Goal: Transaction & Acquisition: Book appointment/travel/reservation

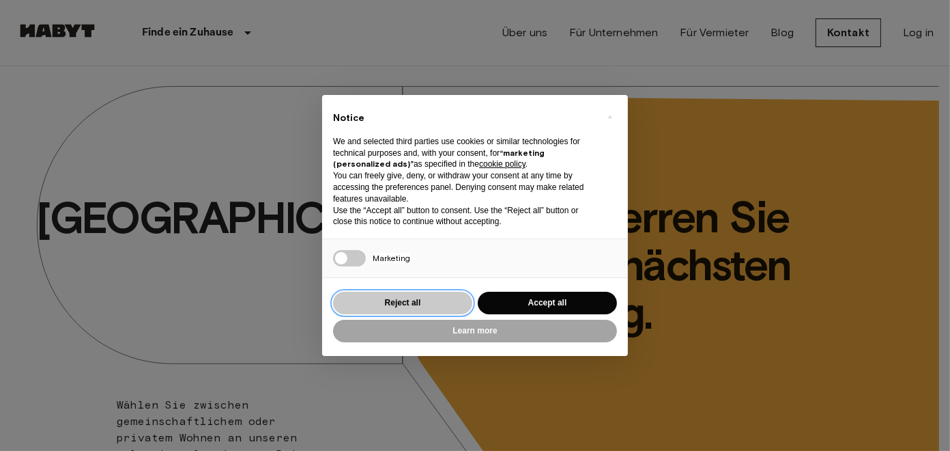
click at [414, 313] on button "Reject all" at bounding box center [402, 302] width 139 height 23
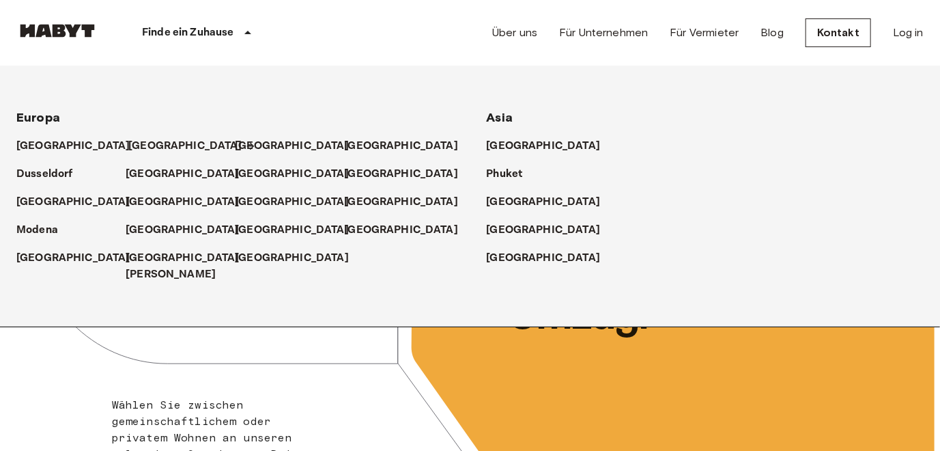
click at [149, 145] on p "[GEOGRAPHIC_DATA]" at bounding box center [185, 146] width 114 height 16
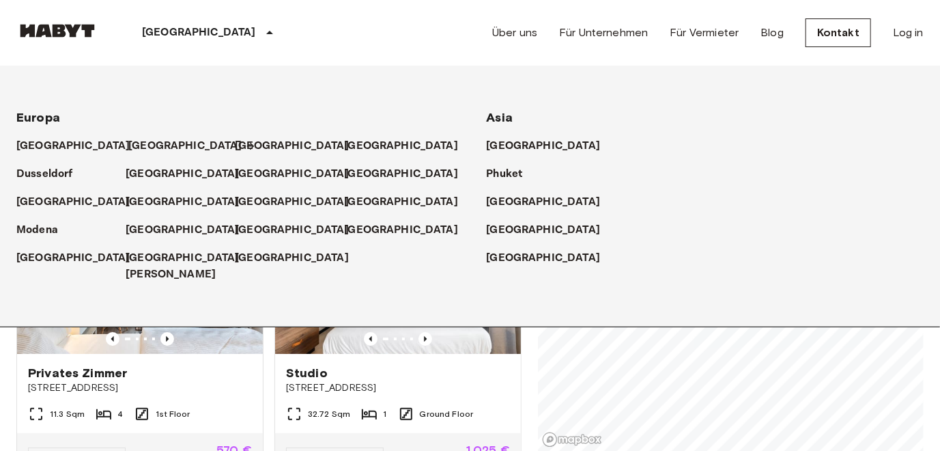
click at [147, 143] on p "[GEOGRAPHIC_DATA]" at bounding box center [185, 146] width 114 height 16
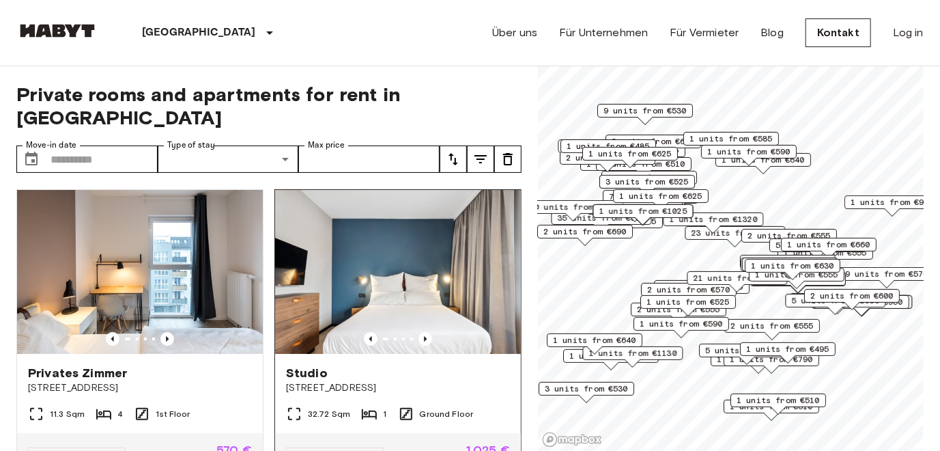
scroll to position [137, 0]
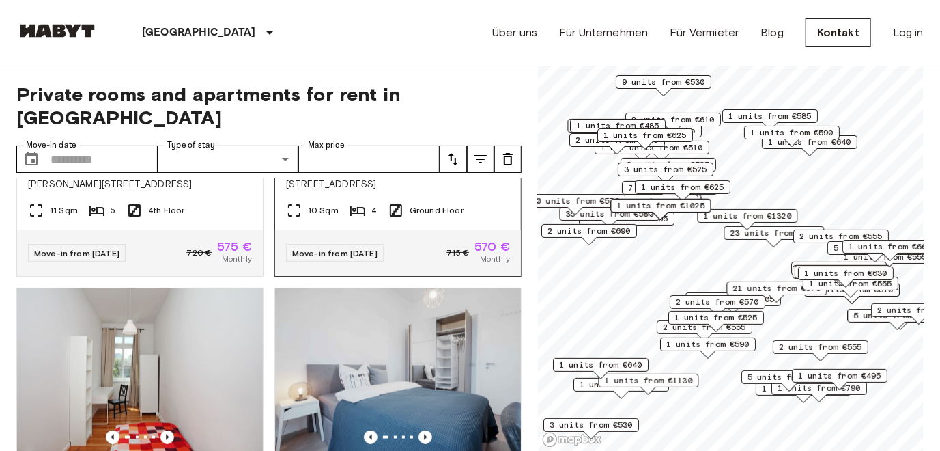
scroll to position [5566, 0]
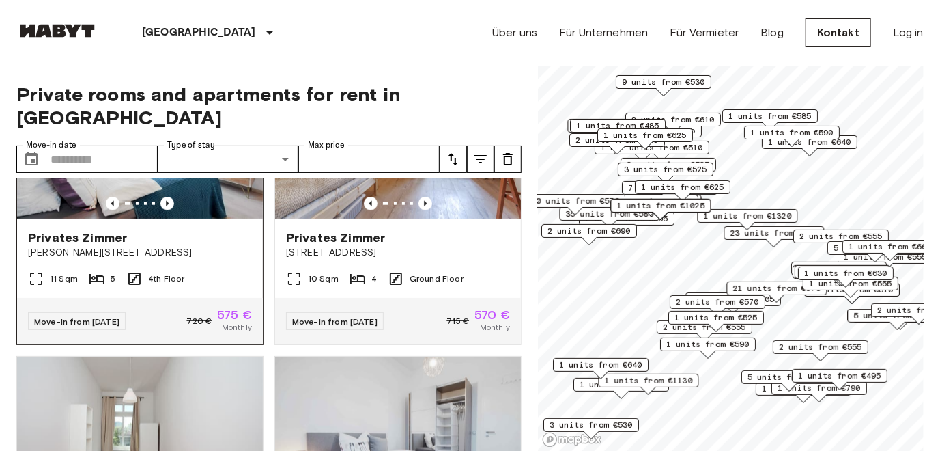
click at [161, 218] on img at bounding box center [140, 137] width 246 height 164
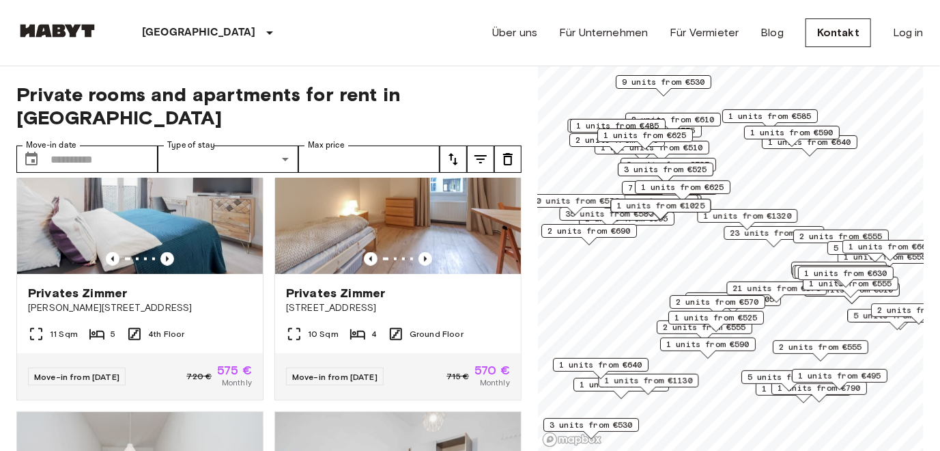
scroll to position [5429, 0]
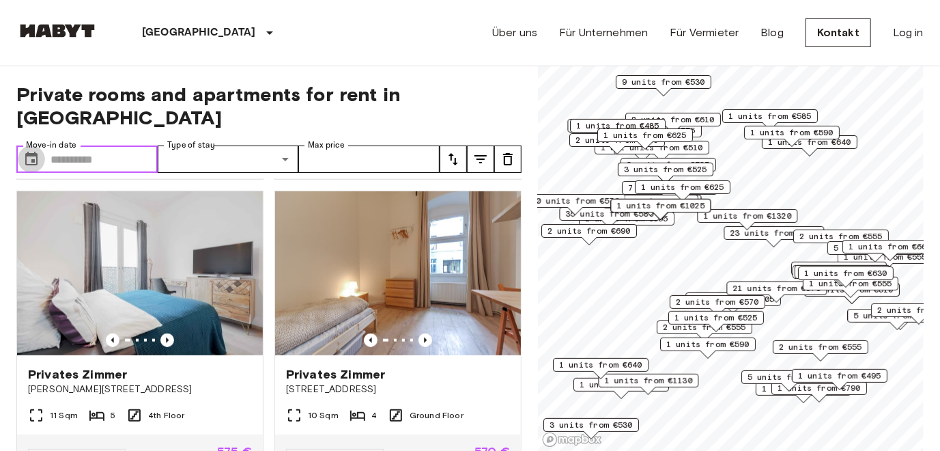
click at [33, 151] on icon "Choose date" at bounding box center [31, 159] width 16 height 16
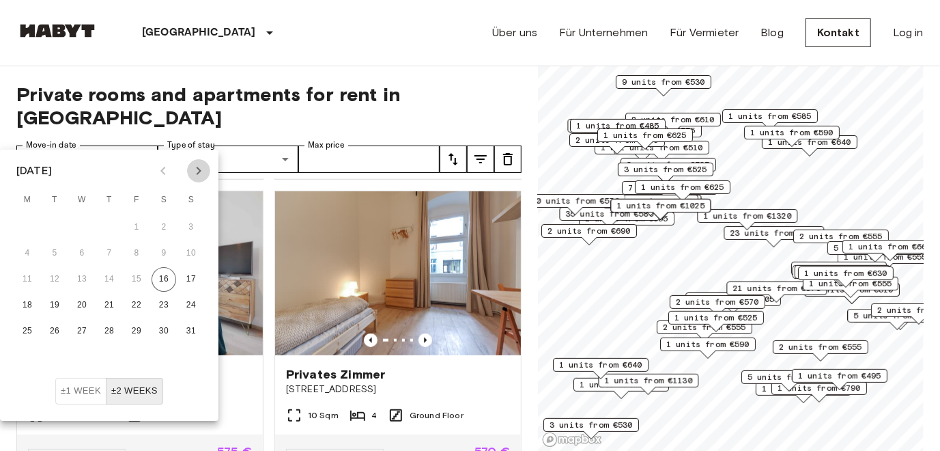
click at [200, 173] on icon "Next month" at bounding box center [198, 170] width 16 height 16
click at [199, 172] on icon "Next month" at bounding box center [199, 171] width 5 height 8
click at [198, 174] on icon "Next month" at bounding box center [198, 170] width 16 height 16
click at [199, 173] on icon "Next month" at bounding box center [199, 171] width 5 height 8
click at [27, 227] on button "1" at bounding box center [27, 227] width 25 height 25
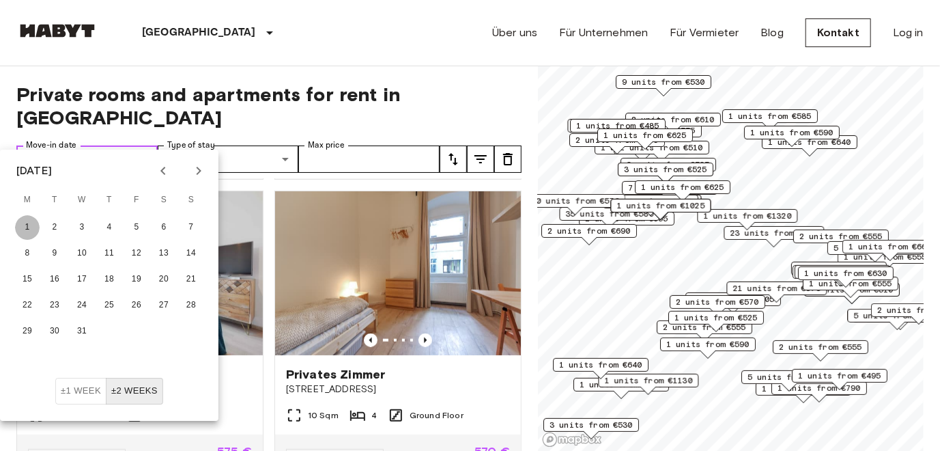
type input "**********"
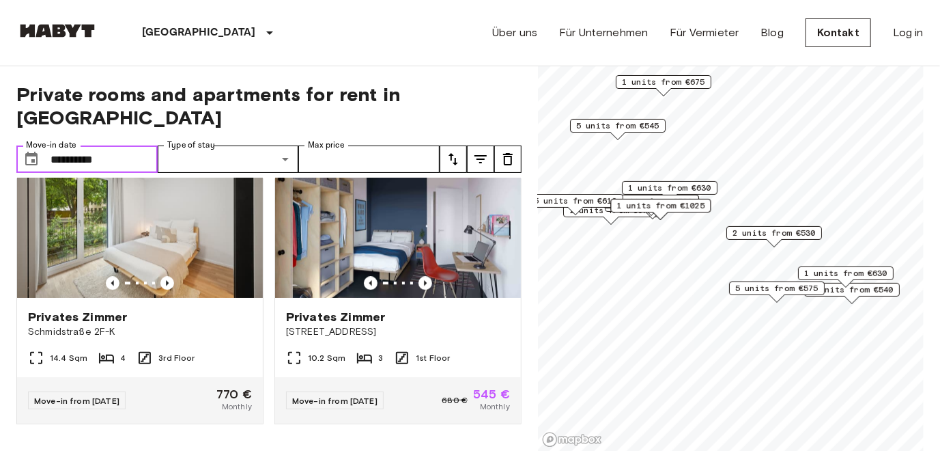
scroll to position [4058, 0]
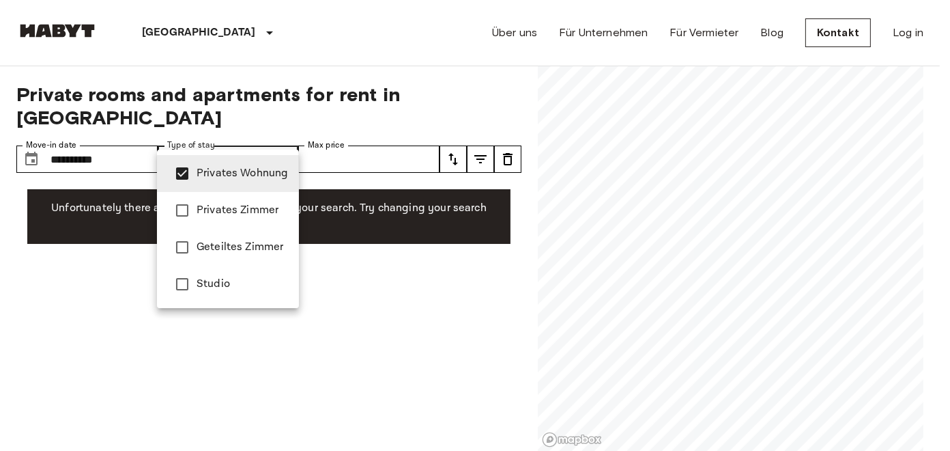
type input "**********"
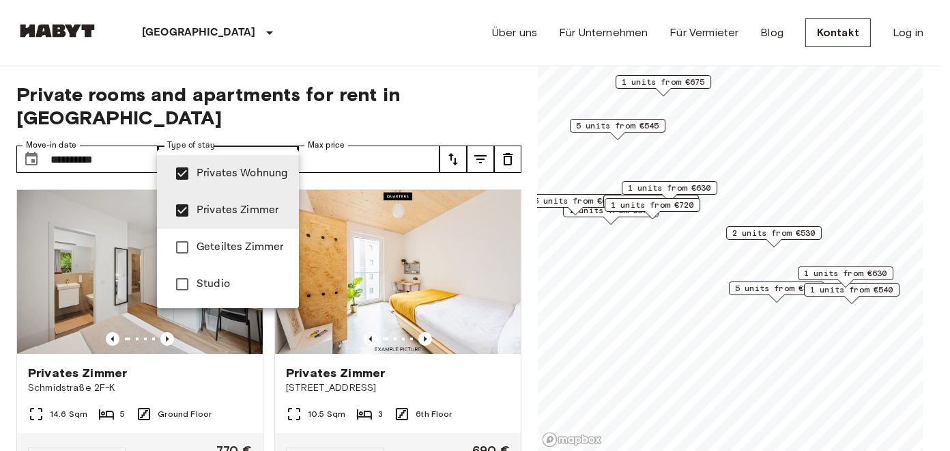
click at [345, 158] on div at bounding box center [475, 225] width 950 height 451
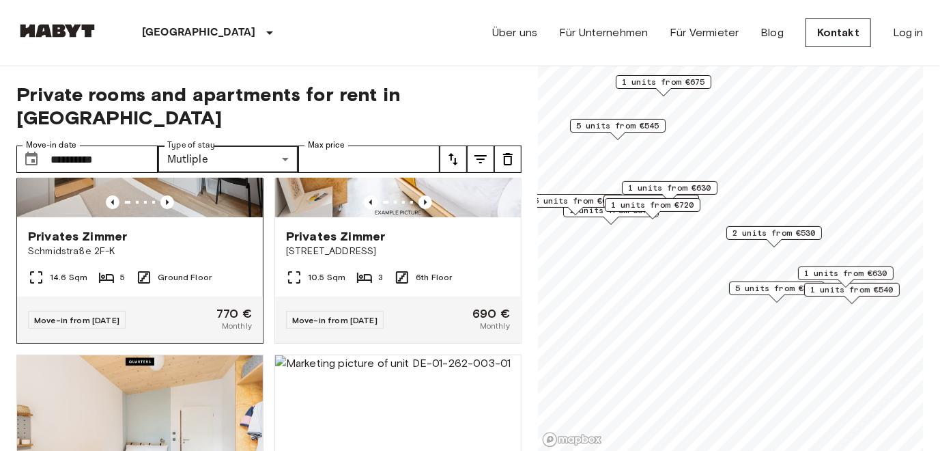
scroll to position [68, 0]
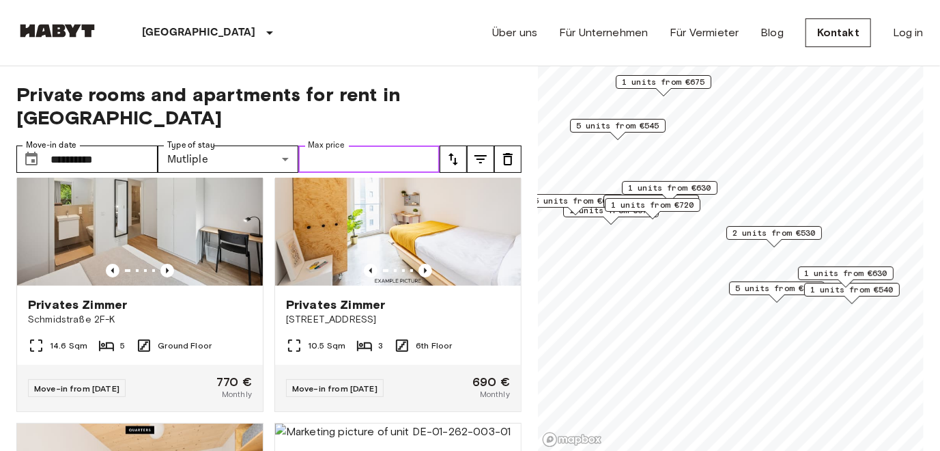
click at [366, 145] on input "Max price" at bounding box center [368, 158] width 141 height 27
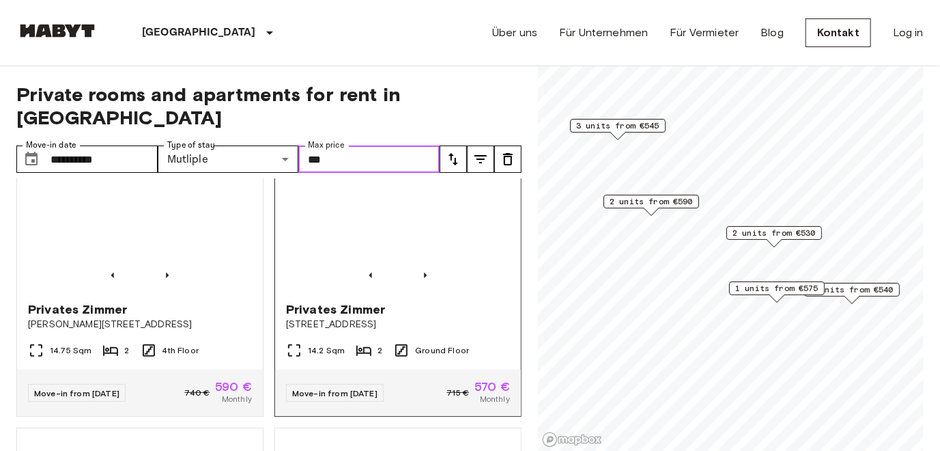
scroll to position [341, 0]
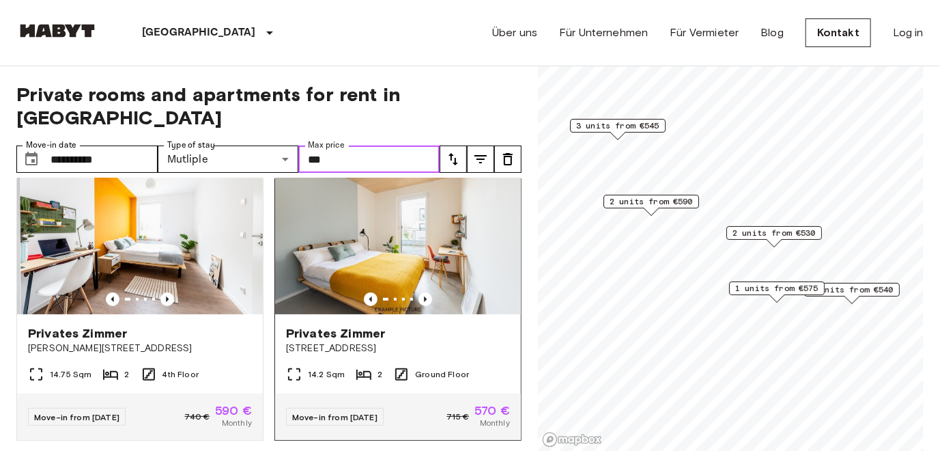
click at [365, 246] on img at bounding box center [398, 232] width 246 height 164
type input "***"
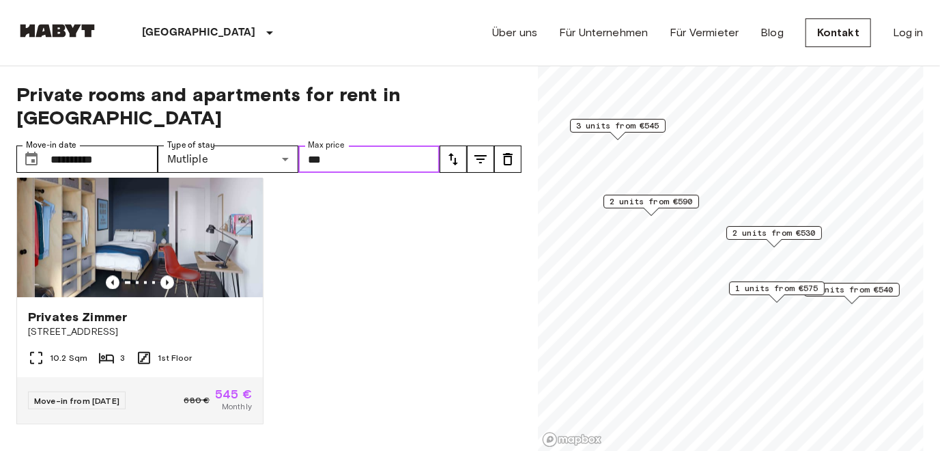
scroll to position [68, 0]
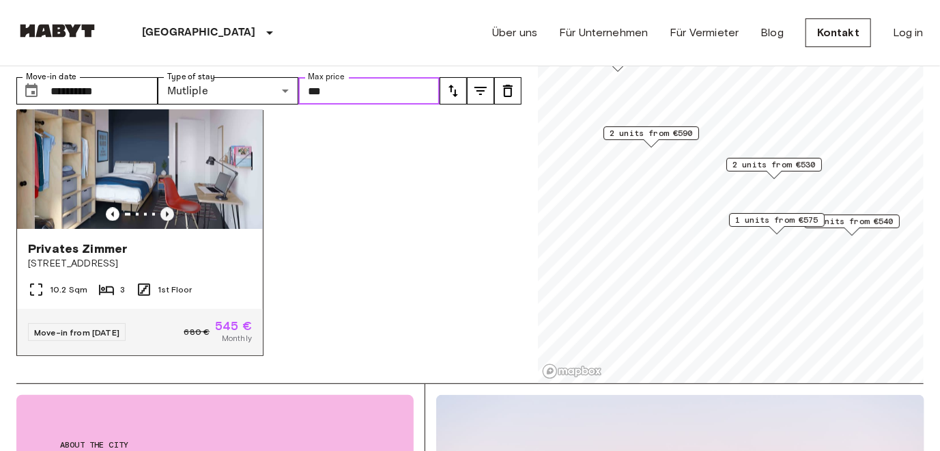
click at [161, 208] on icon "Previous image" at bounding box center [167, 215] width 14 height 14
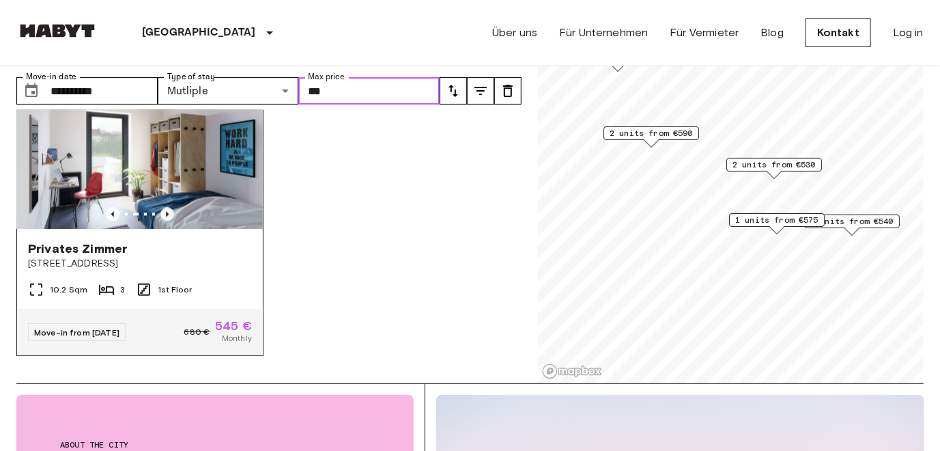
click at [162, 208] on icon "Previous image" at bounding box center [167, 215] width 14 height 14
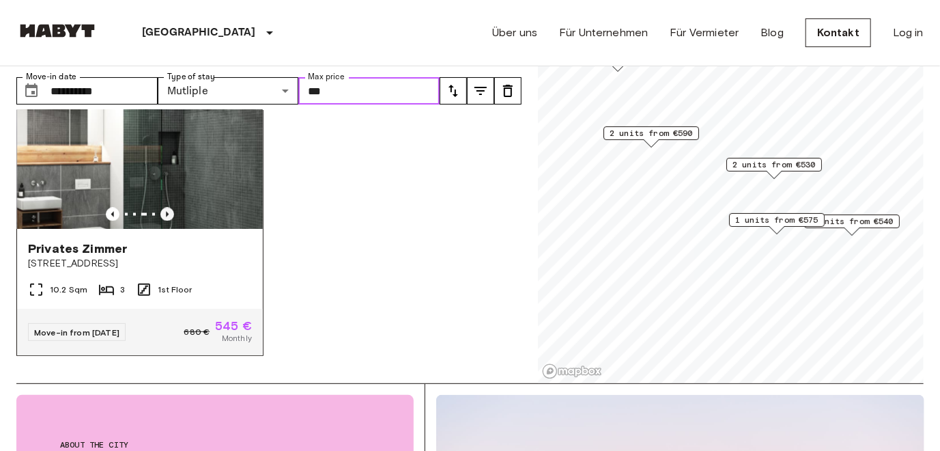
click at [162, 208] on icon "Previous image" at bounding box center [167, 215] width 14 height 14
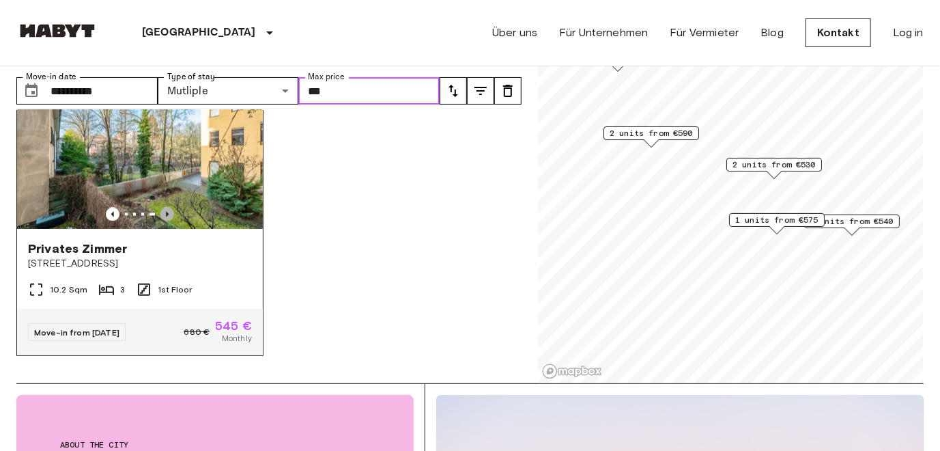
click at [162, 208] on icon "Previous image" at bounding box center [167, 215] width 14 height 14
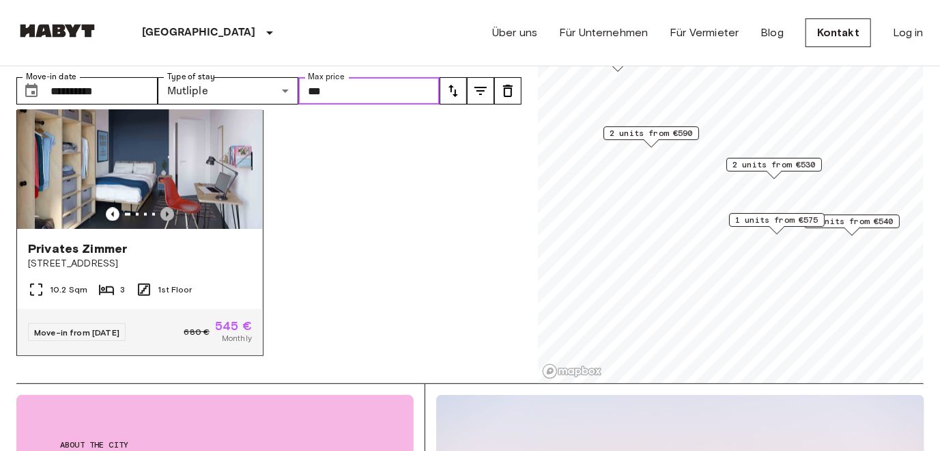
click at [162, 208] on icon "Previous image" at bounding box center [167, 215] width 14 height 14
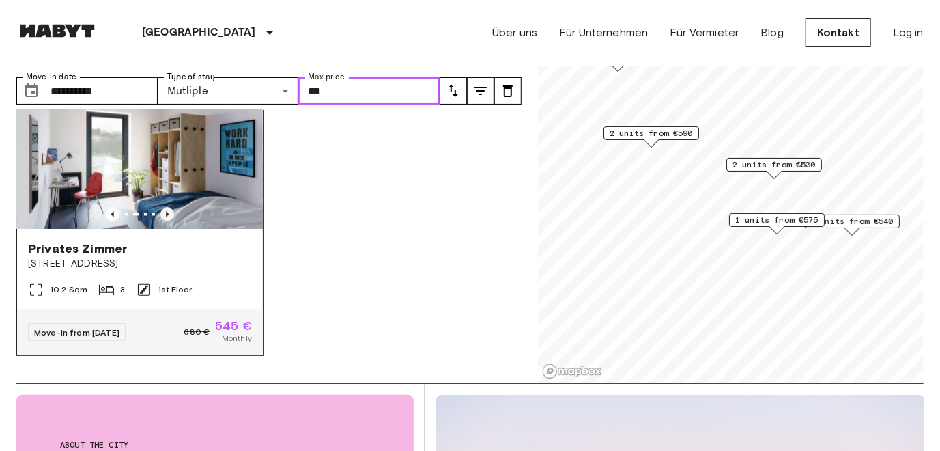
click at [163, 208] on icon "Previous image" at bounding box center [167, 215] width 14 height 14
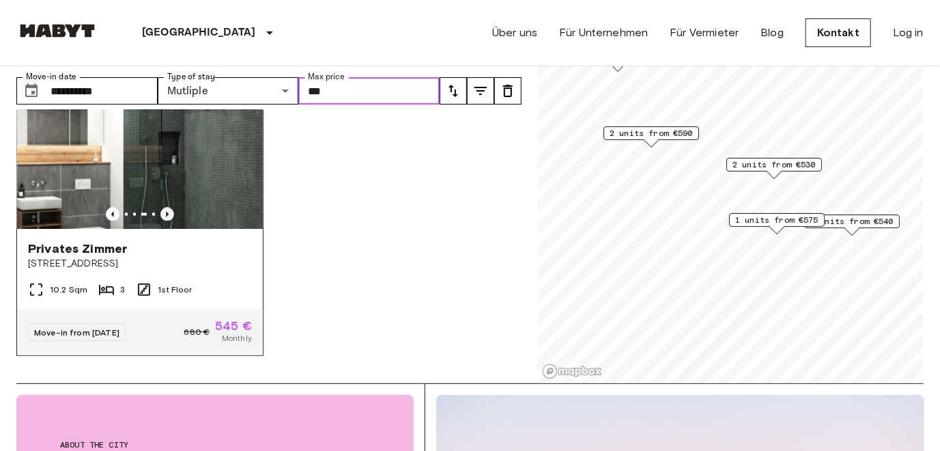
click at [164, 208] on icon "Previous image" at bounding box center [167, 215] width 14 height 14
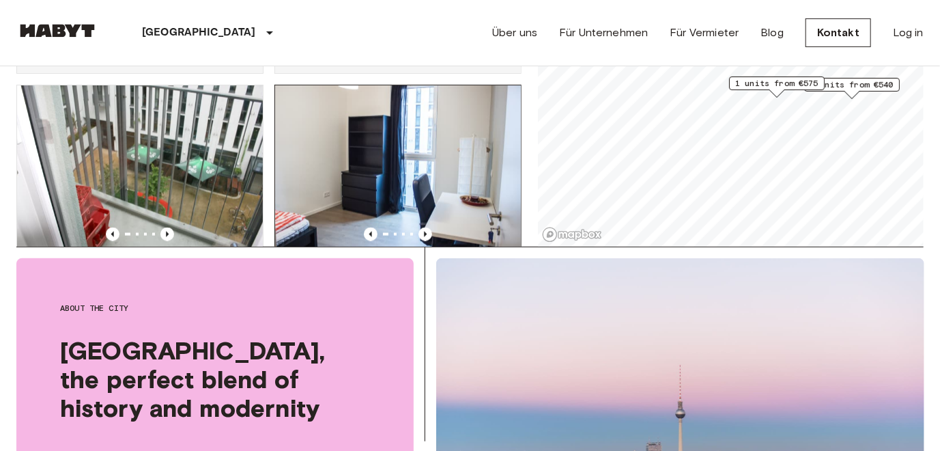
scroll to position [873, 0]
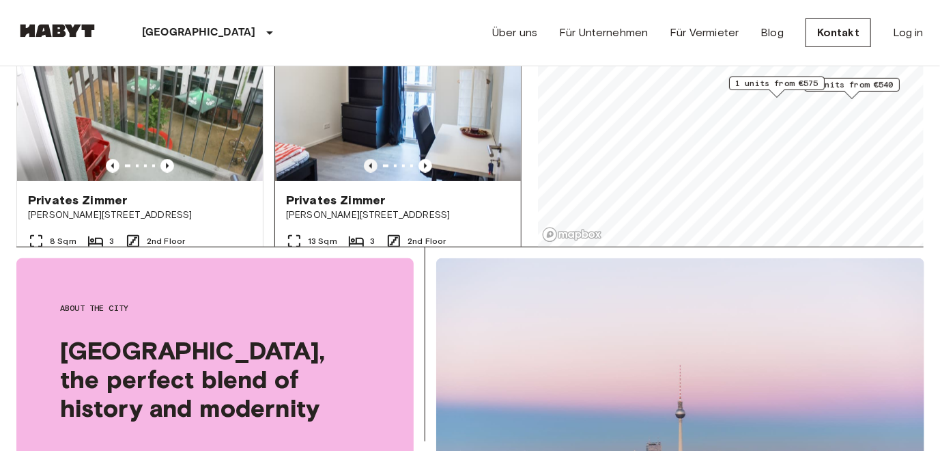
click at [364, 159] on icon "Previous image" at bounding box center [371, 166] width 14 height 14
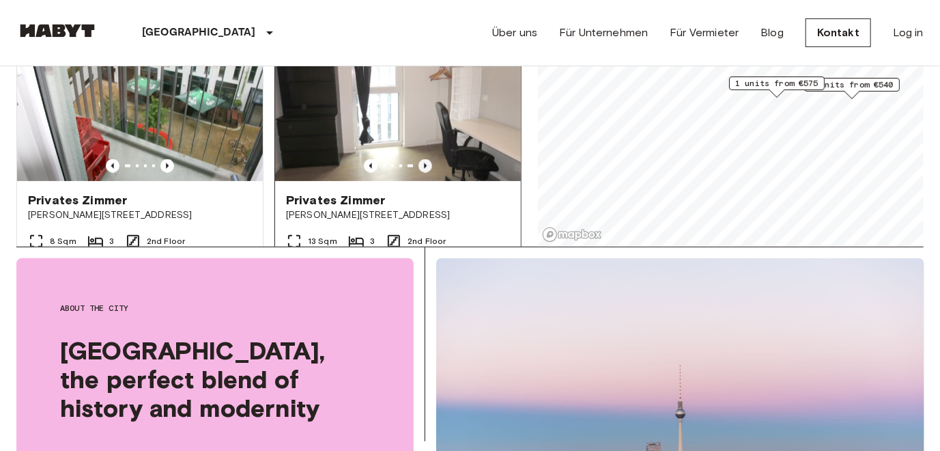
click at [418, 159] on icon "Previous image" at bounding box center [425, 166] width 14 height 14
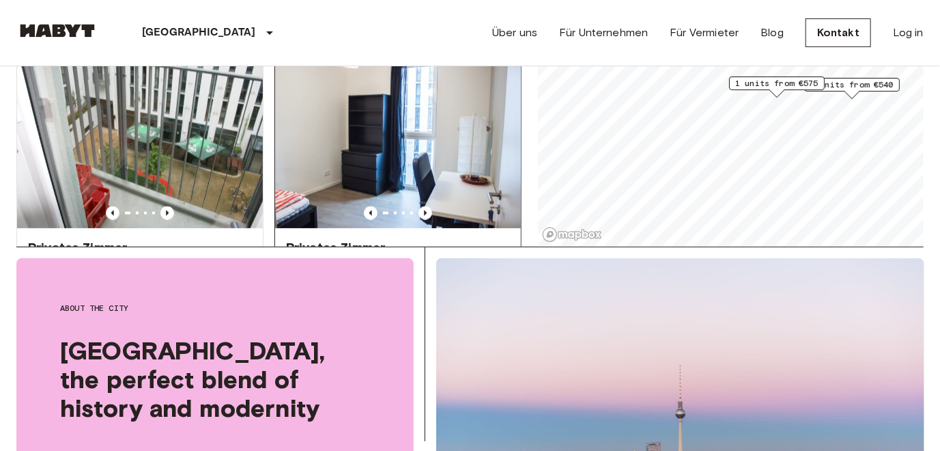
scroll to position [805, 0]
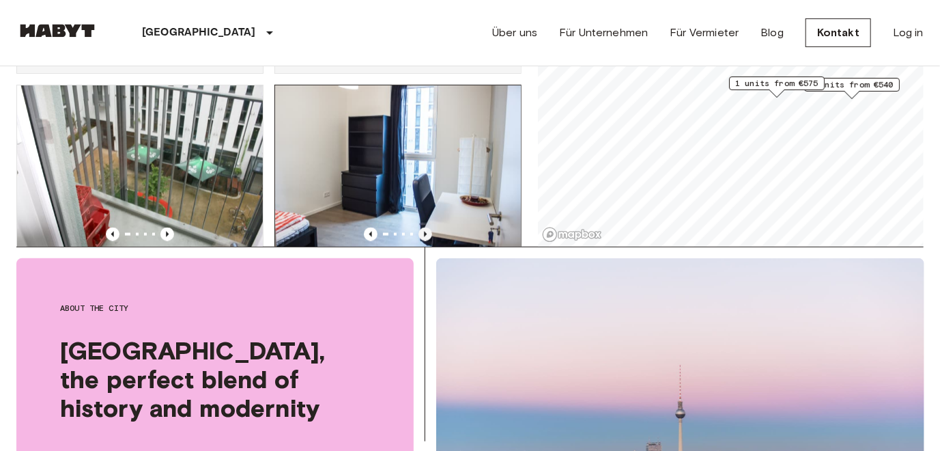
click at [418, 227] on icon "Previous image" at bounding box center [425, 234] width 14 height 14
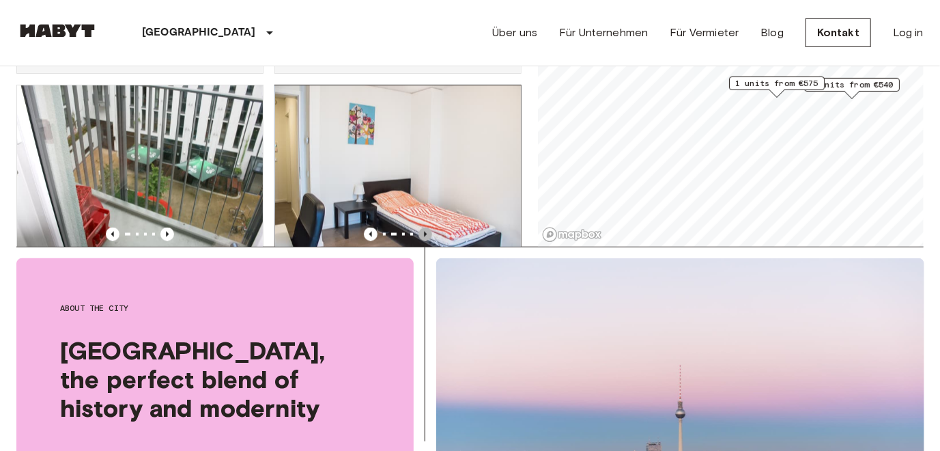
click at [418, 228] on icon "Previous image" at bounding box center [425, 234] width 14 height 14
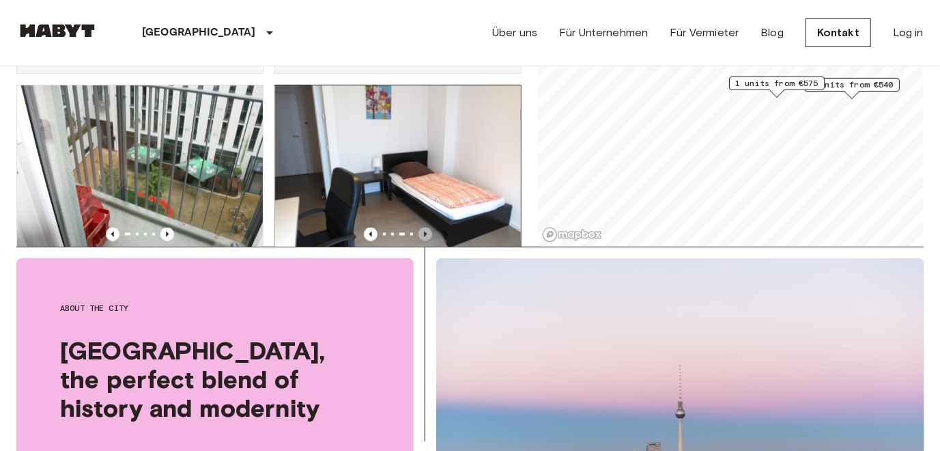
click at [418, 229] on icon "Previous image" at bounding box center [425, 234] width 14 height 14
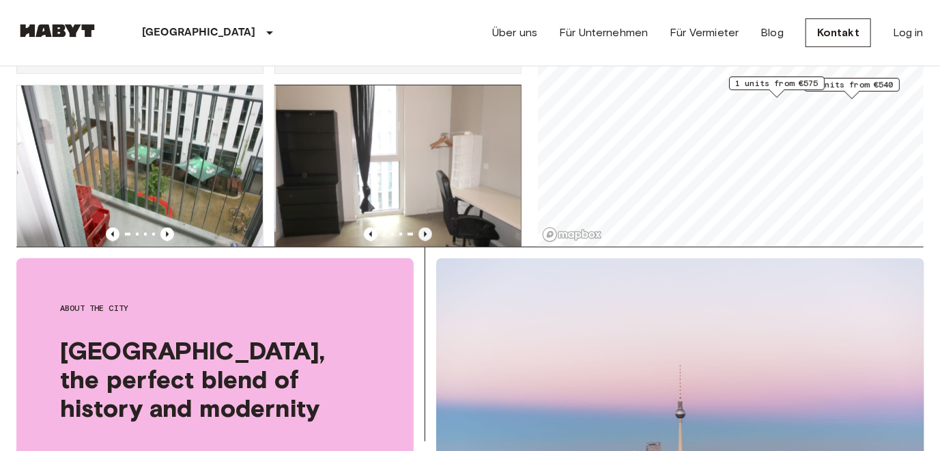
click at [418, 229] on icon "Previous image" at bounding box center [425, 234] width 14 height 14
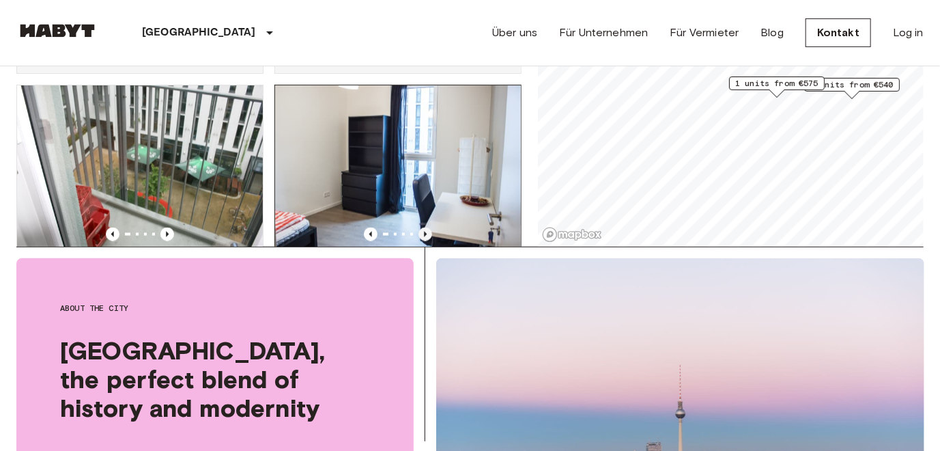
click at [418, 227] on icon "Previous image" at bounding box center [425, 234] width 14 height 14
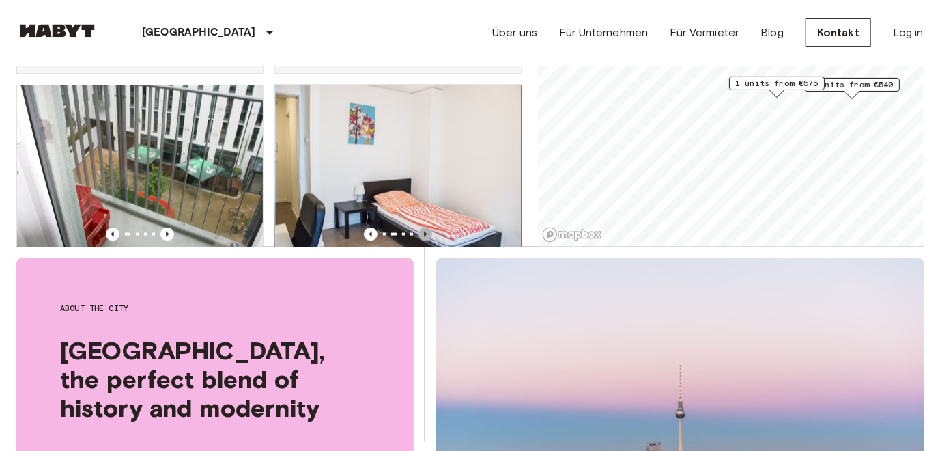
click at [420, 227] on icon "Previous image" at bounding box center [425, 234] width 14 height 14
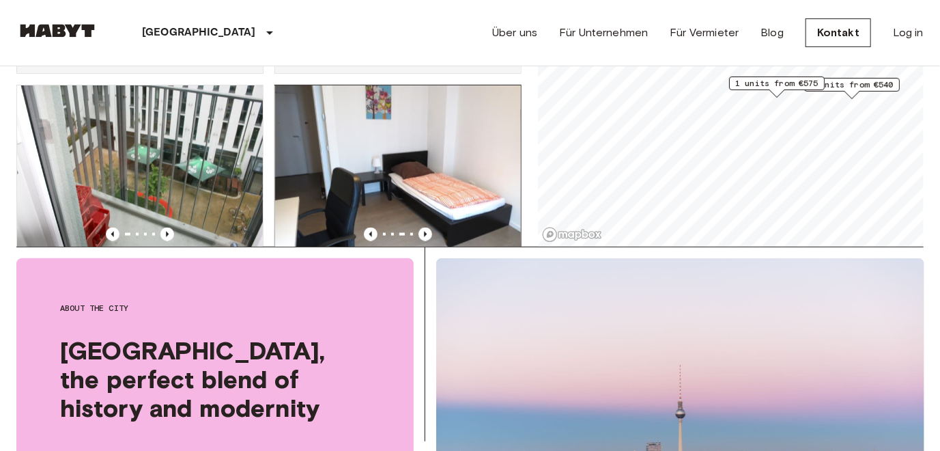
scroll to position [873, 0]
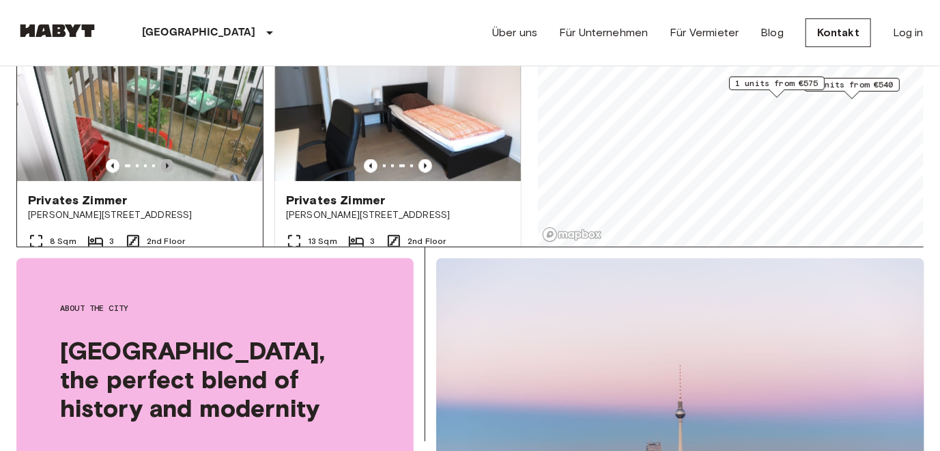
click at [162, 159] on icon "Previous image" at bounding box center [167, 166] width 14 height 14
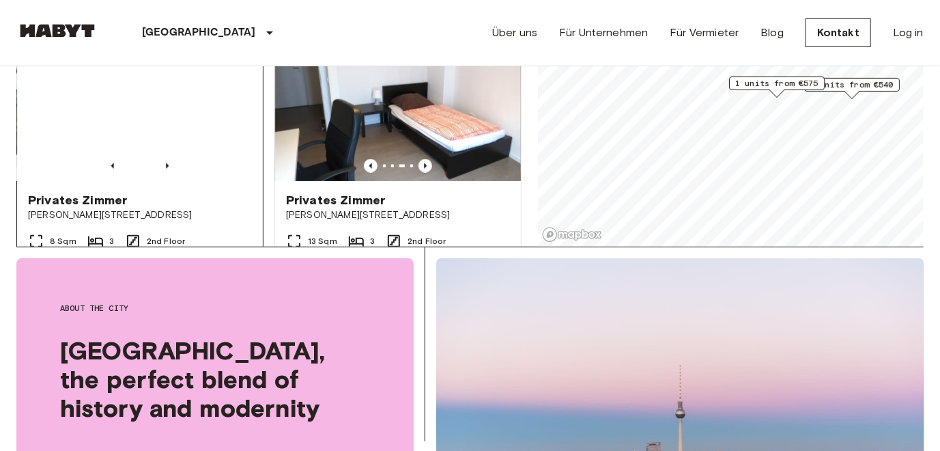
scroll to position [805, 0]
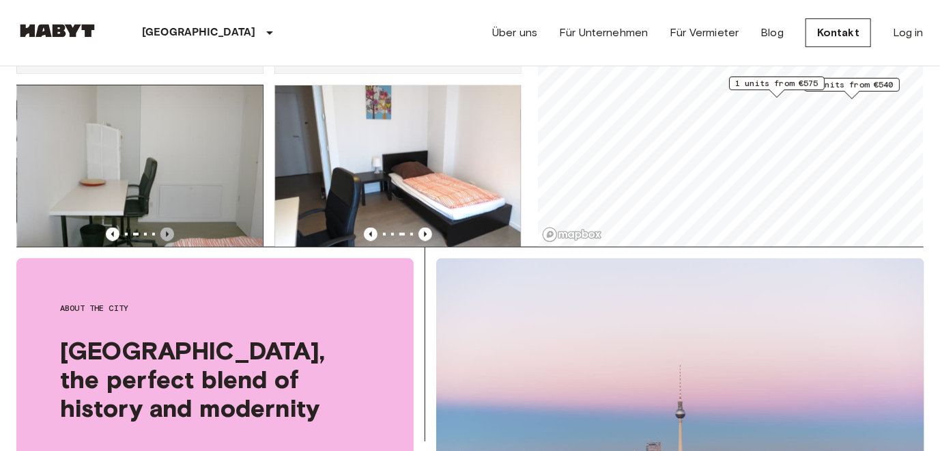
click at [164, 227] on icon "Previous image" at bounding box center [167, 234] width 14 height 14
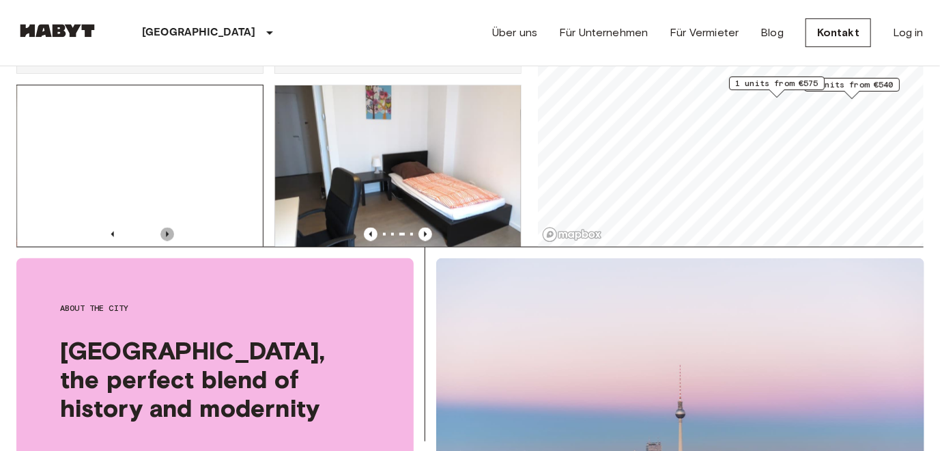
click at [163, 227] on icon "Previous image" at bounding box center [167, 234] width 14 height 14
click at [166, 231] on icon "Previous image" at bounding box center [167, 233] width 3 height 5
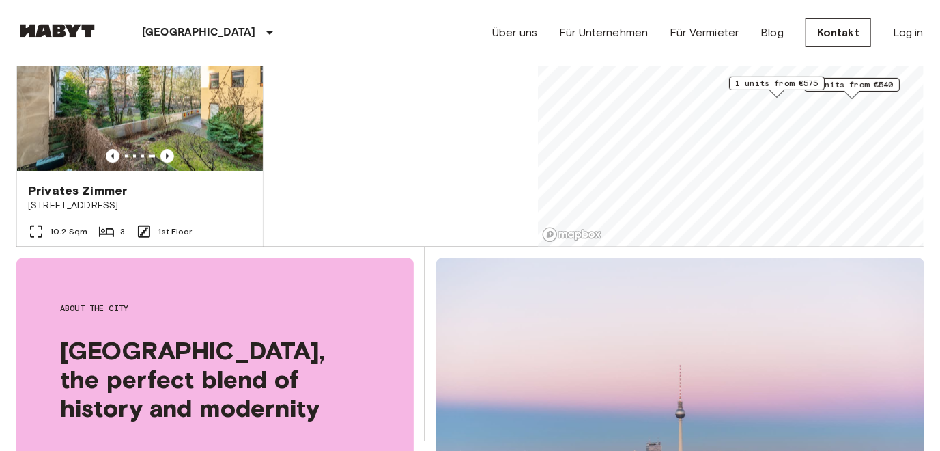
scroll to position [1146, 0]
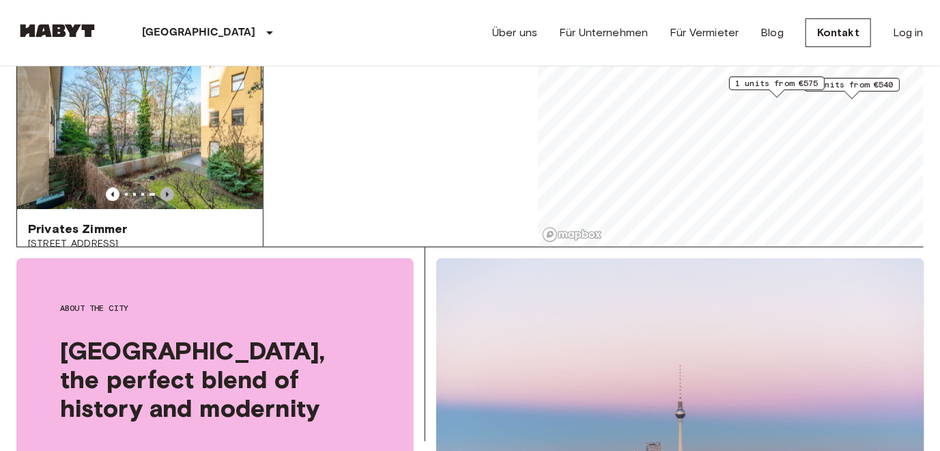
click at [160, 190] on icon "Previous image" at bounding box center [167, 195] width 14 height 14
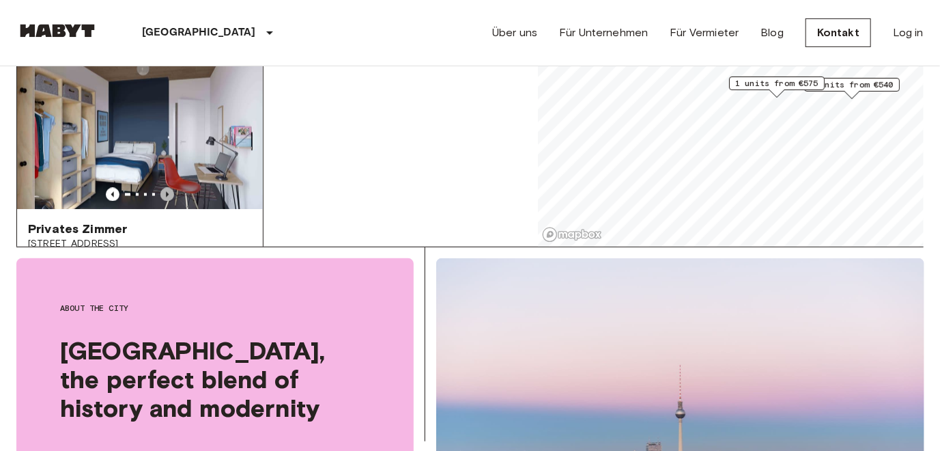
click at [164, 189] on icon "Previous image" at bounding box center [167, 195] width 14 height 14
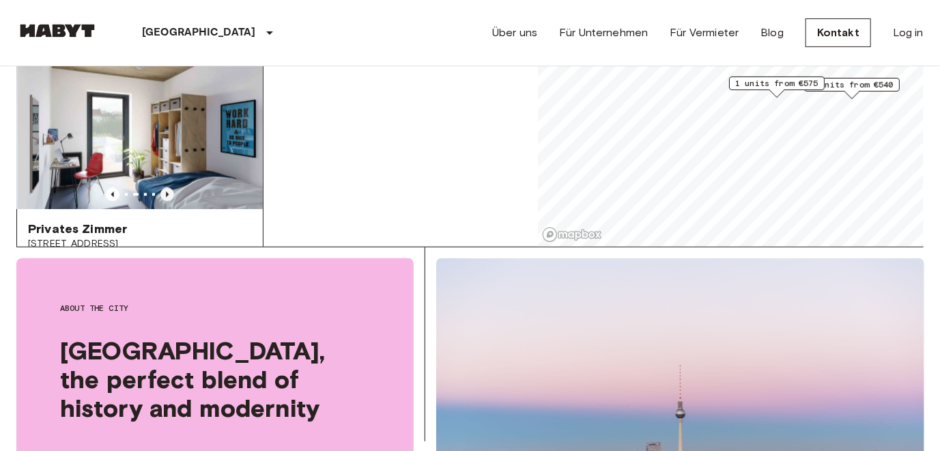
click at [162, 188] on icon "Previous image" at bounding box center [167, 195] width 14 height 14
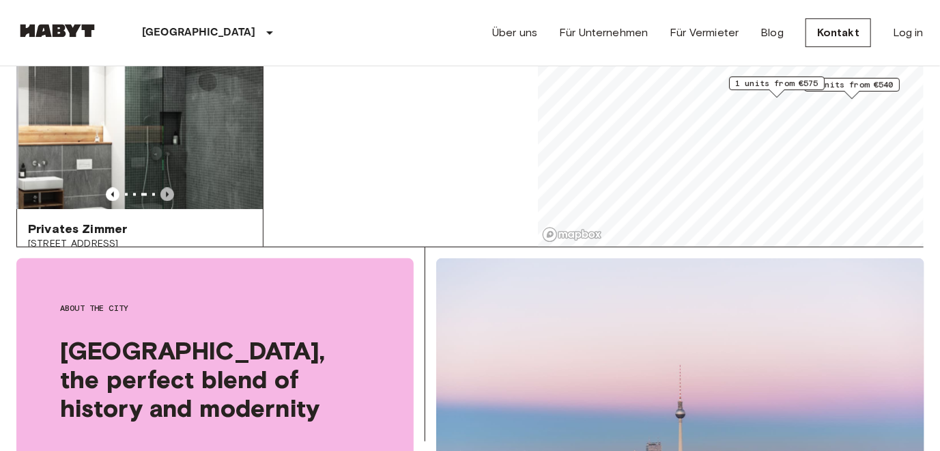
click at [160, 188] on icon "Previous image" at bounding box center [167, 195] width 14 height 14
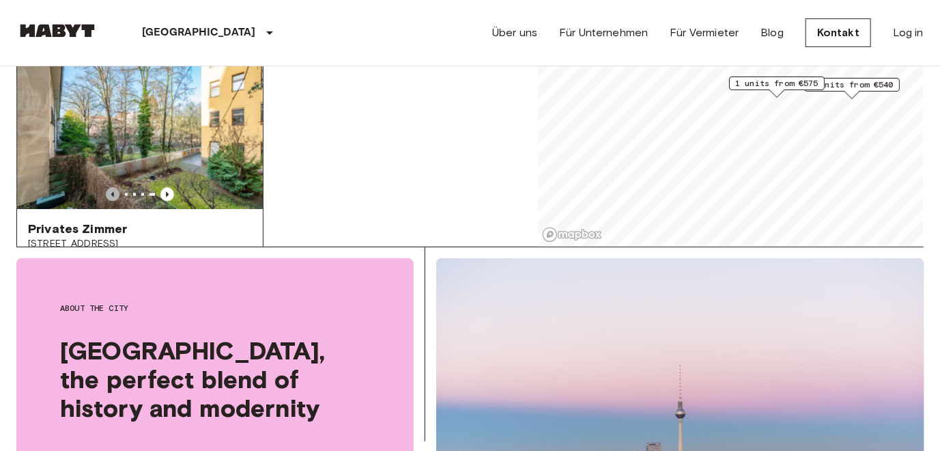
click at [115, 190] on icon "Previous image" at bounding box center [113, 195] width 14 height 14
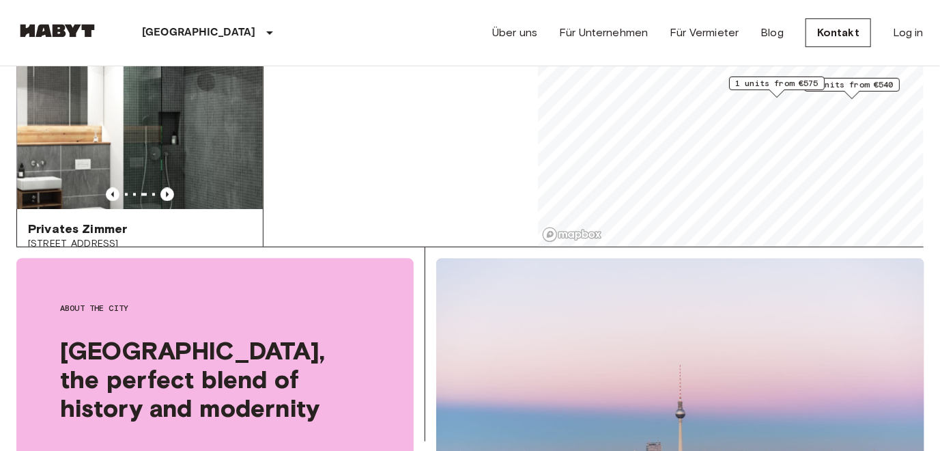
click at [186, 149] on img at bounding box center [140, 128] width 246 height 164
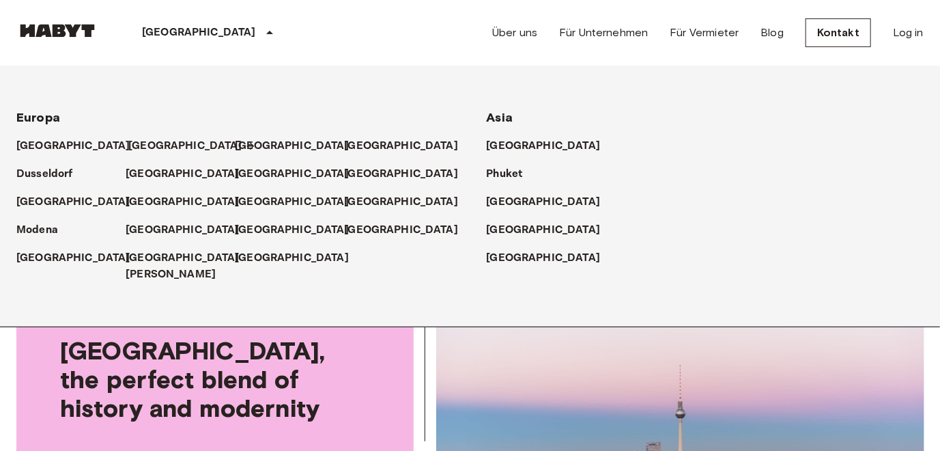
click at [138, 143] on p "[GEOGRAPHIC_DATA]" at bounding box center [185, 146] width 114 height 16
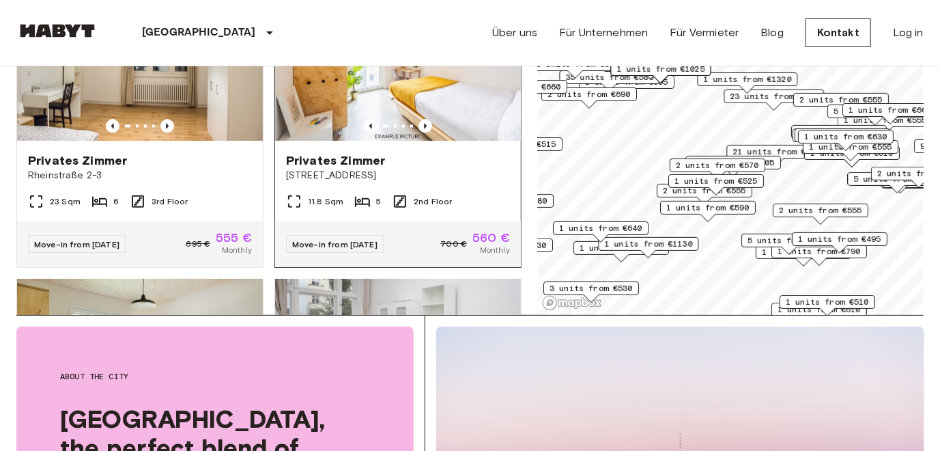
scroll to position [1214, 0]
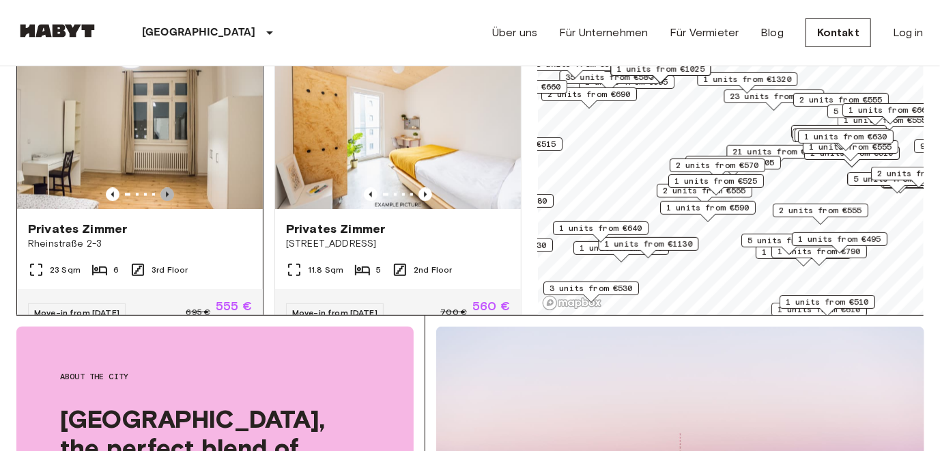
click at [165, 192] on icon "Previous image" at bounding box center [167, 195] width 14 height 14
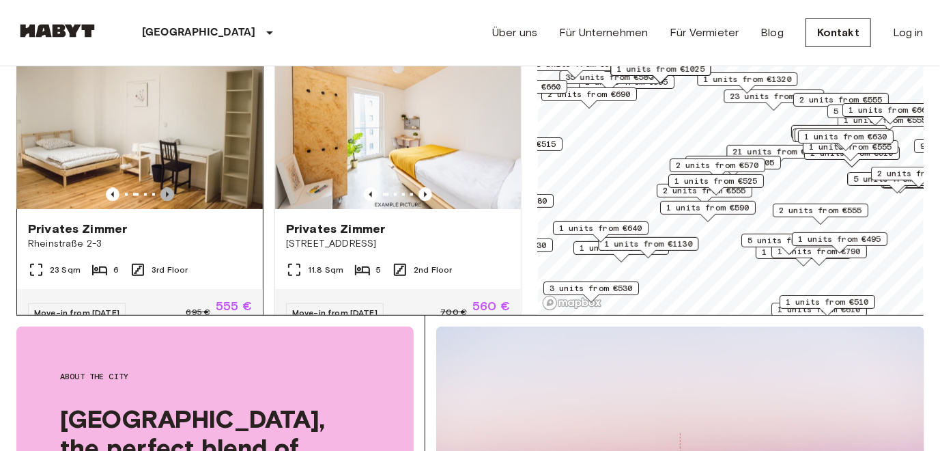
click at [165, 192] on icon "Previous image" at bounding box center [167, 195] width 14 height 14
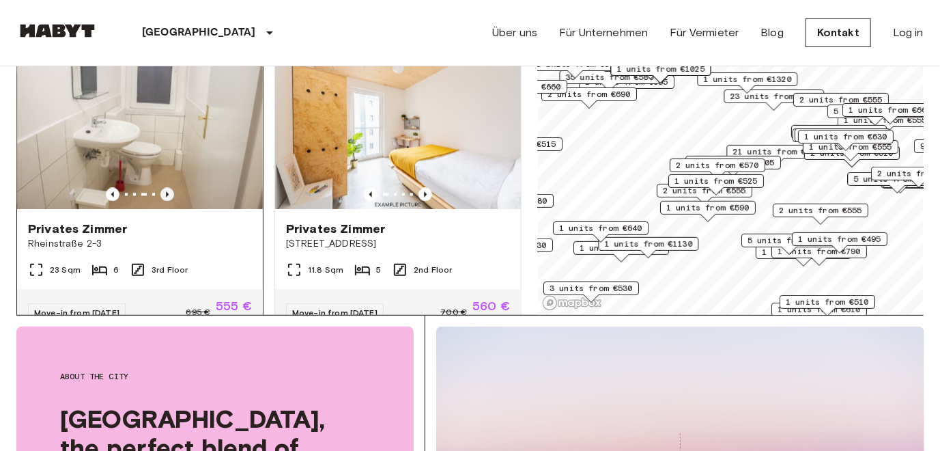
click at [165, 195] on icon "Previous image" at bounding box center [167, 195] width 14 height 14
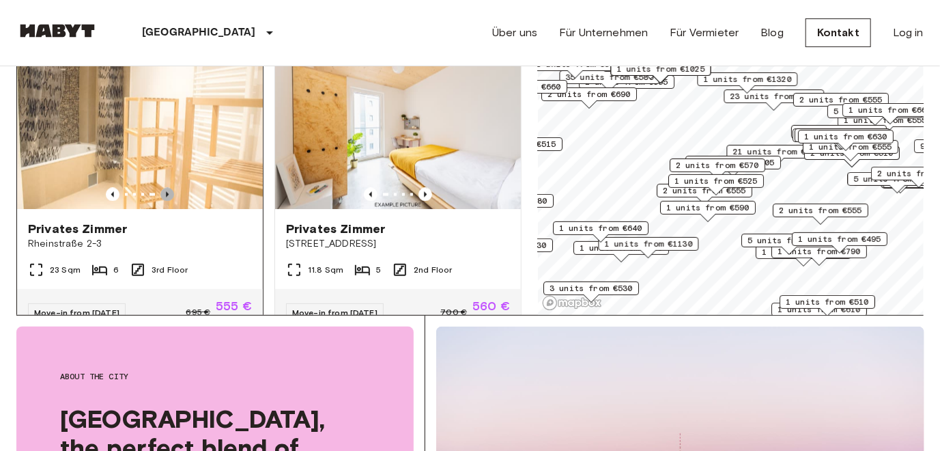
click at [165, 195] on icon "Previous image" at bounding box center [167, 195] width 14 height 14
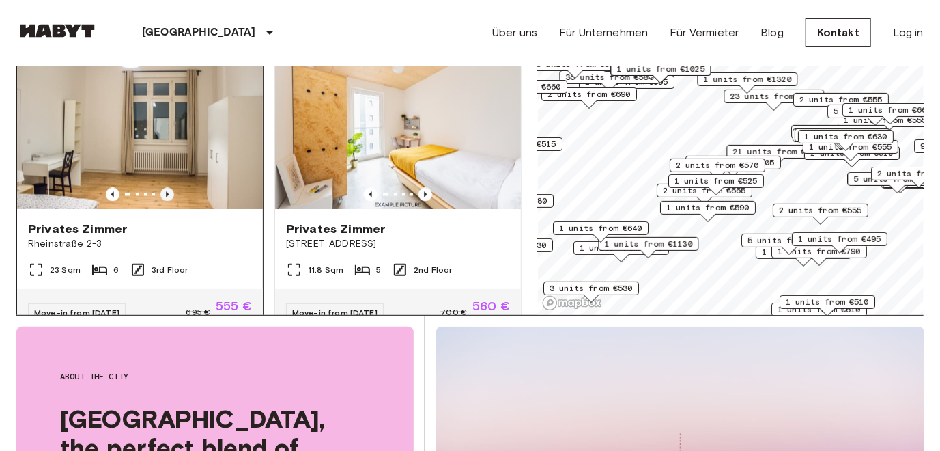
click at [165, 195] on icon "Previous image" at bounding box center [167, 195] width 14 height 14
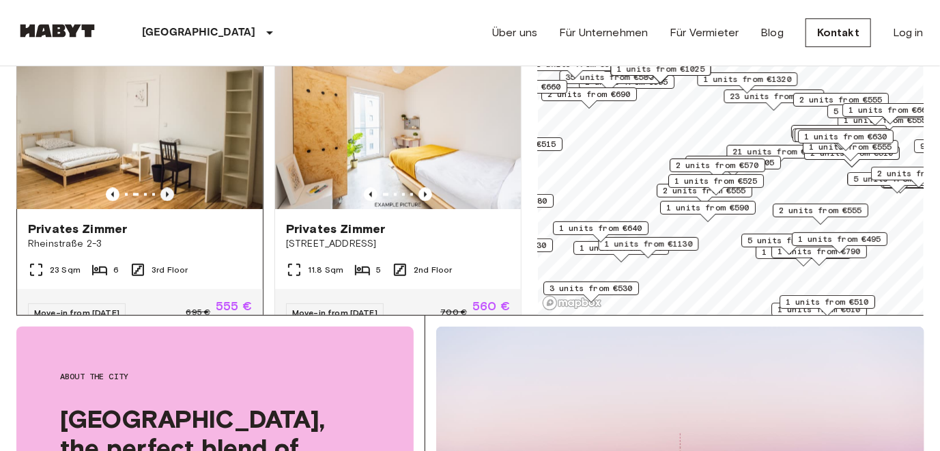
click at [165, 195] on icon "Previous image" at bounding box center [167, 195] width 14 height 14
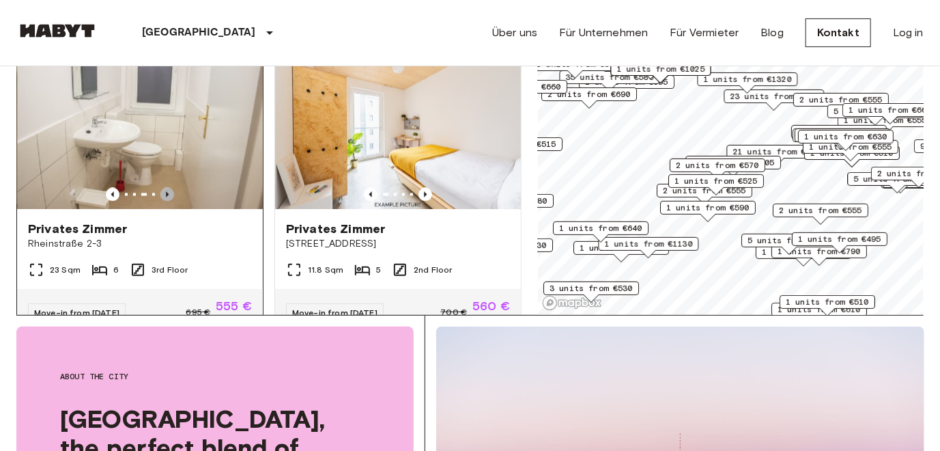
click at [165, 195] on icon "Previous image" at bounding box center [167, 195] width 14 height 14
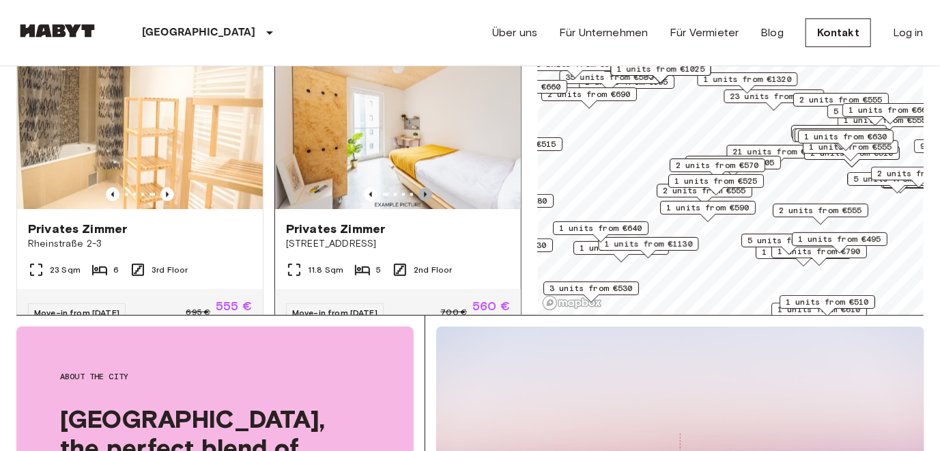
click at [424, 193] on icon "Previous image" at bounding box center [425, 194] width 3 height 5
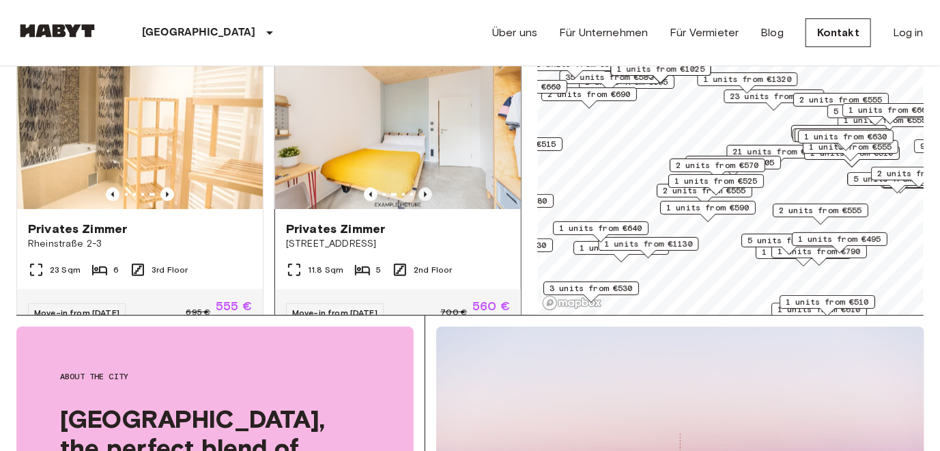
click at [418, 193] on icon "Previous image" at bounding box center [425, 195] width 14 height 14
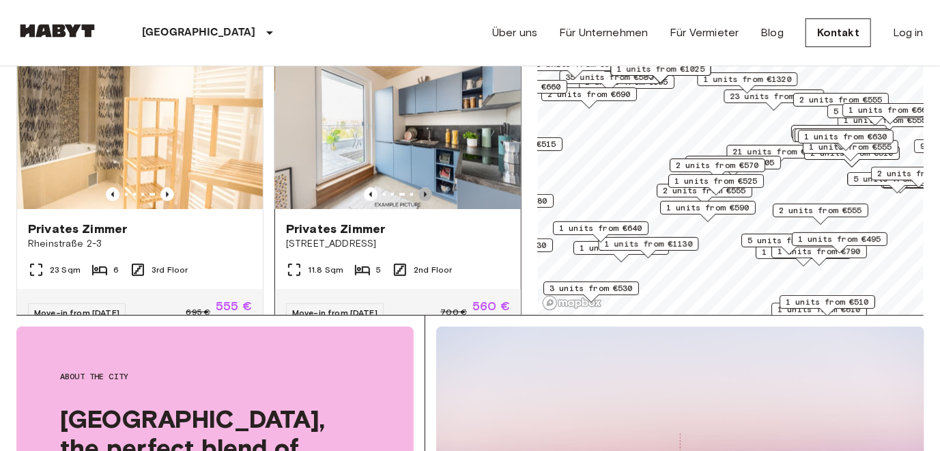
click at [418, 193] on icon "Previous image" at bounding box center [425, 195] width 14 height 14
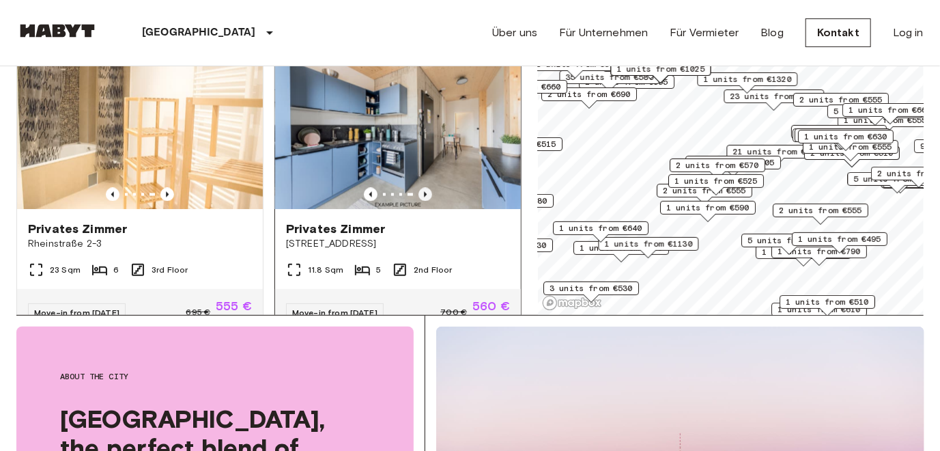
click at [418, 190] on icon "Previous image" at bounding box center [425, 195] width 14 height 14
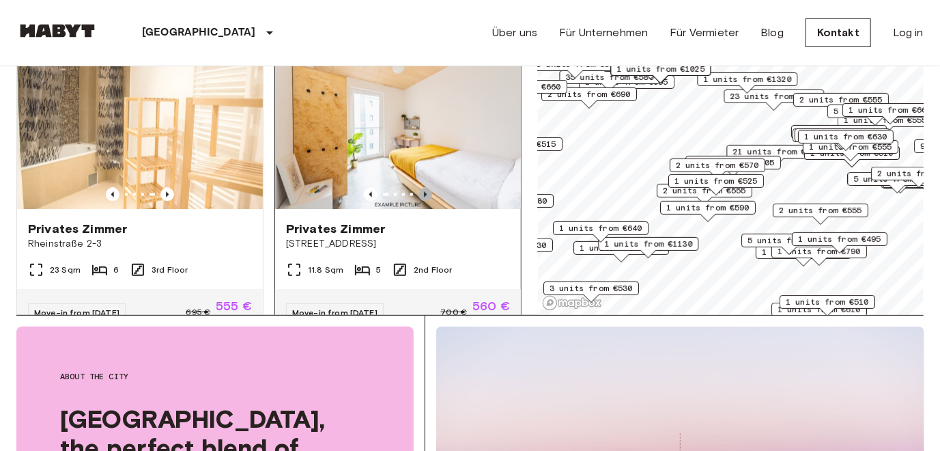
click at [418, 190] on icon "Previous image" at bounding box center [425, 195] width 14 height 14
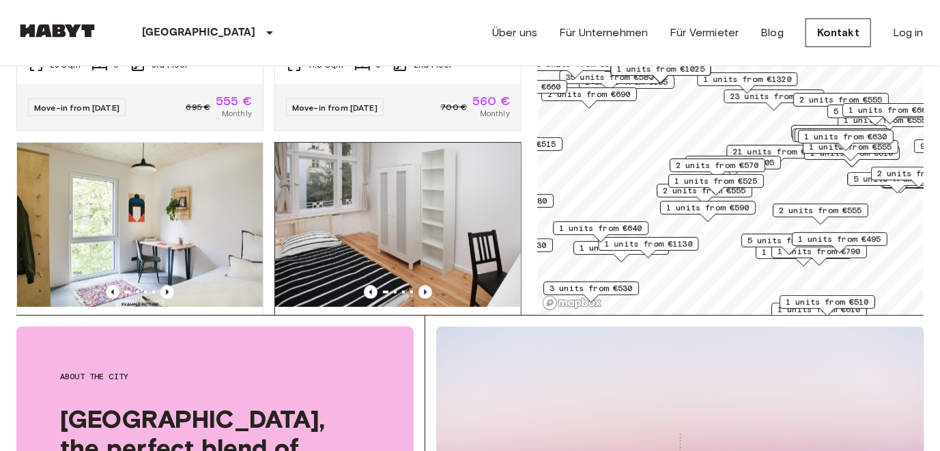
scroll to position [1487, 0]
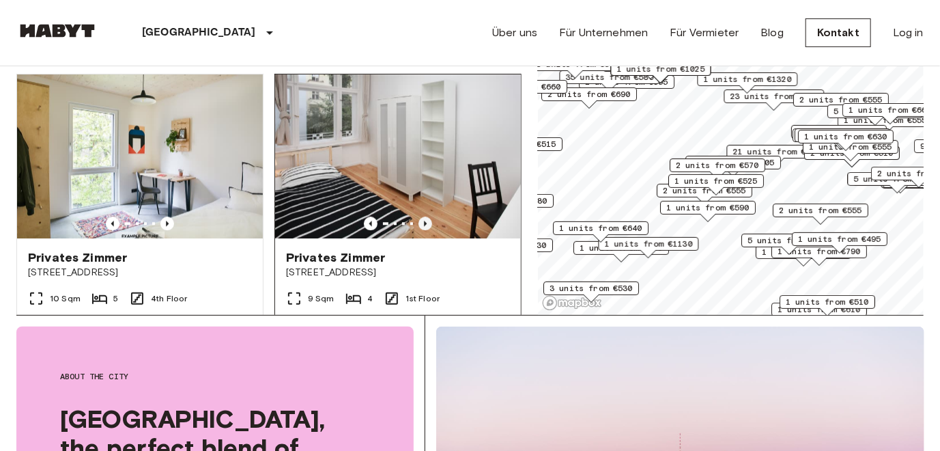
click at [418, 225] on icon "Previous image" at bounding box center [425, 223] width 14 height 14
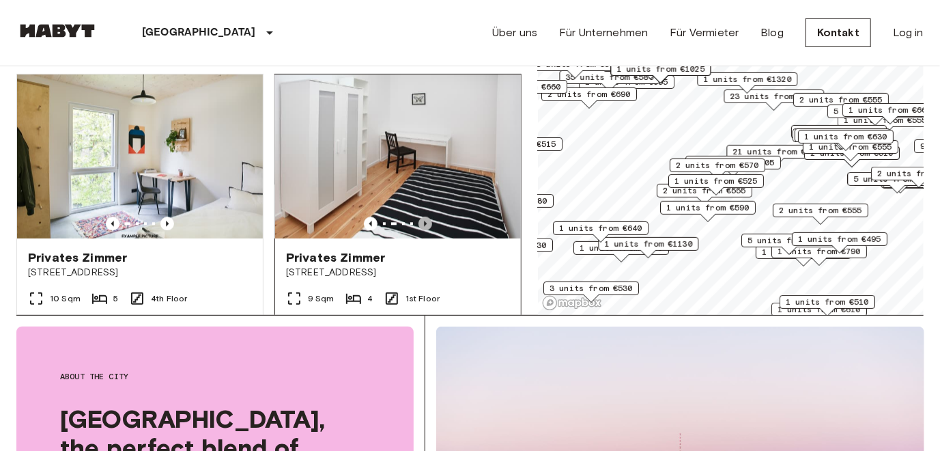
click at [419, 226] on icon "Previous image" at bounding box center [425, 223] width 14 height 14
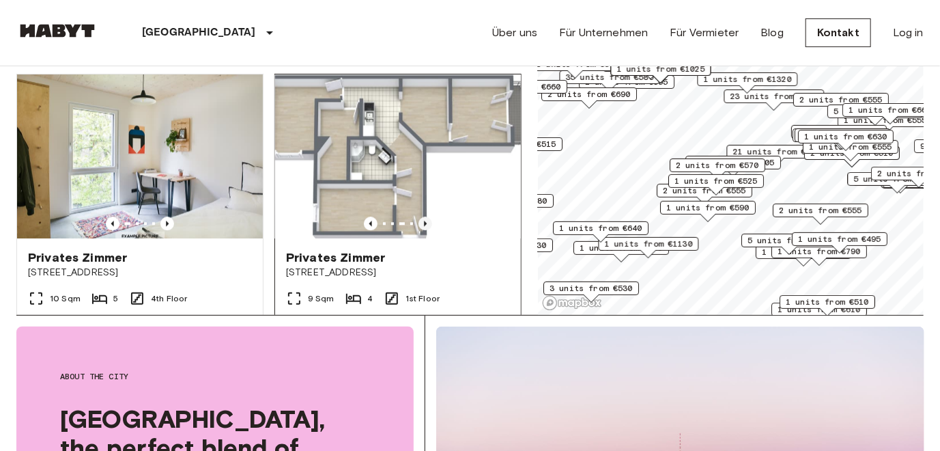
click at [418, 226] on icon "Previous image" at bounding box center [425, 223] width 14 height 14
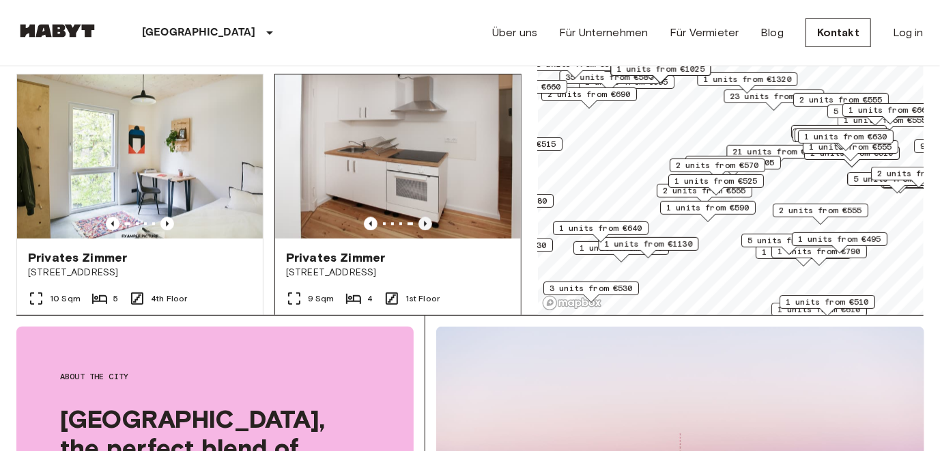
click at [418, 229] on icon "Previous image" at bounding box center [425, 223] width 14 height 14
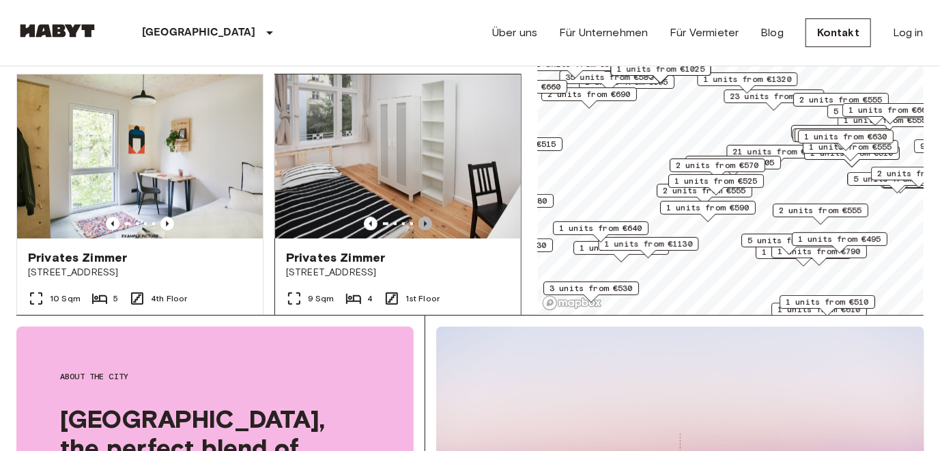
click at [418, 229] on icon "Previous image" at bounding box center [425, 223] width 14 height 14
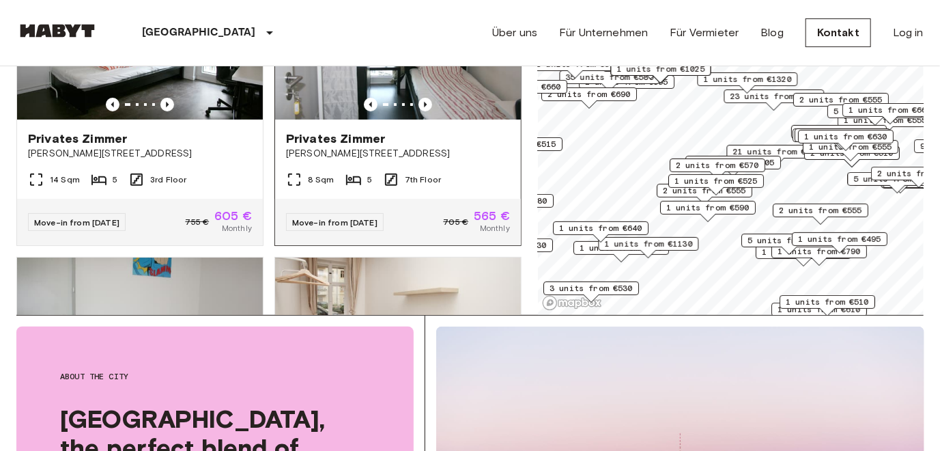
scroll to position [2443, 0]
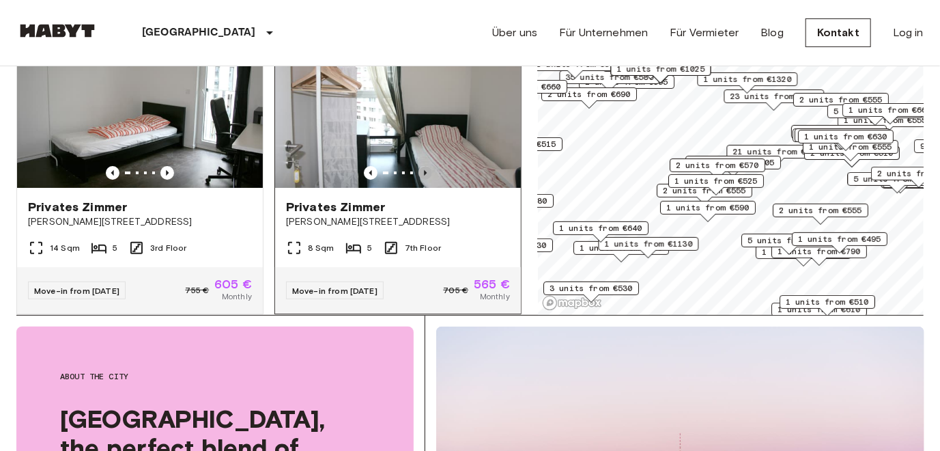
click at [418, 180] on icon "Previous image" at bounding box center [425, 173] width 14 height 14
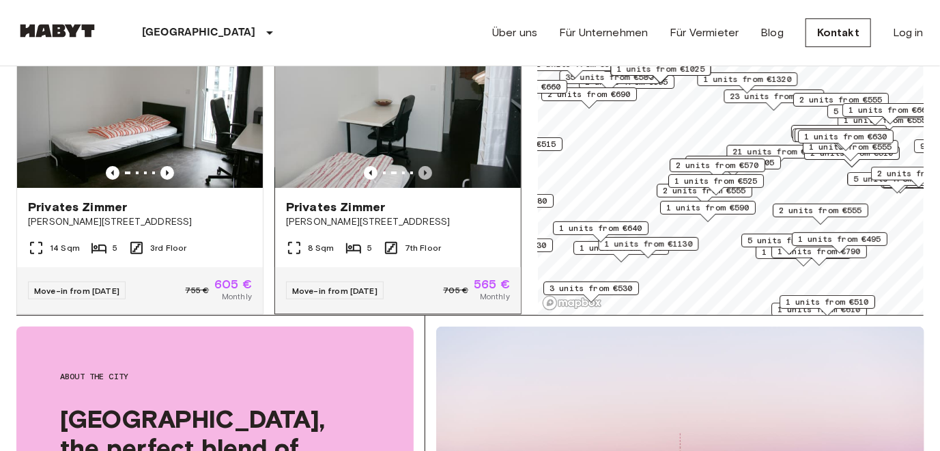
click at [418, 180] on icon "Previous image" at bounding box center [425, 173] width 14 height 14
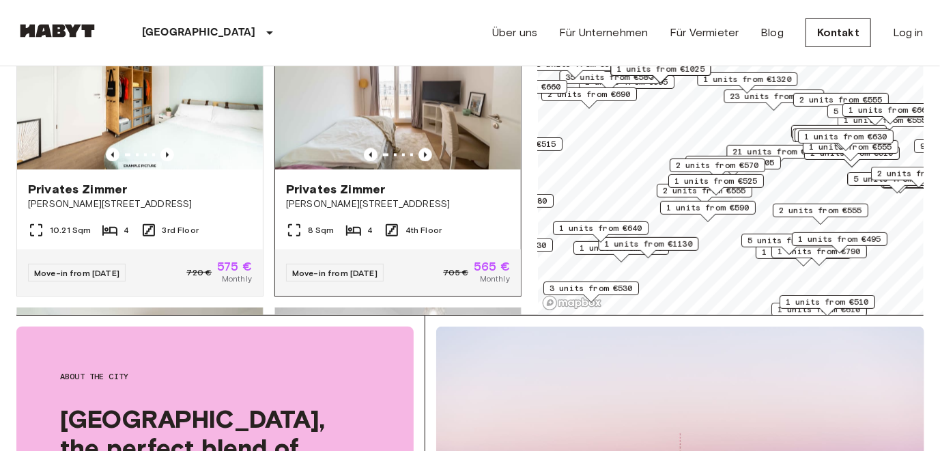
scroll to position [3672, 0]
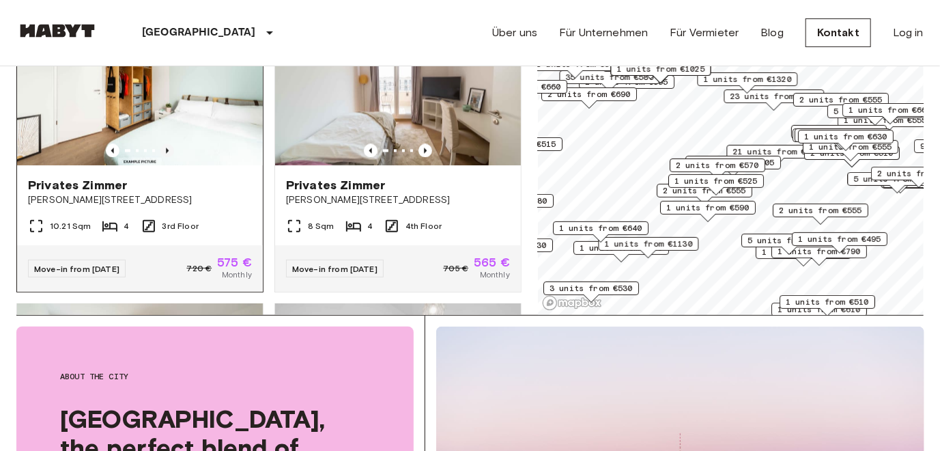
click at [166, 154] on icon "Previous image" at bounding box center [167, 150] width 3 height 5
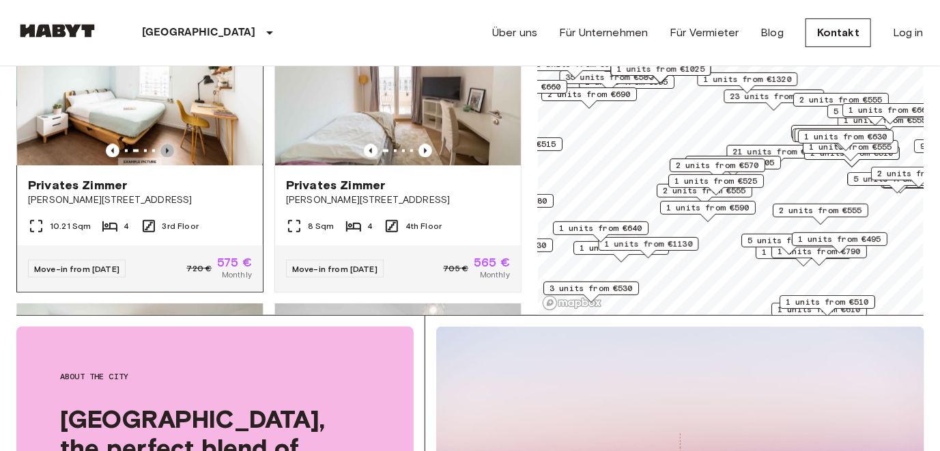
click at [164, 158] on icon "Previous image" at bounding box center [167, 151] width 14 height 14
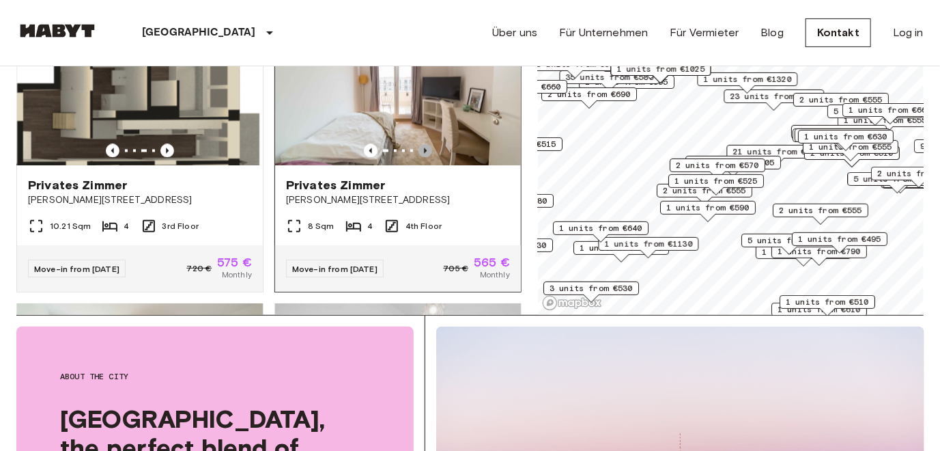
click at [418, 158] on icon "Previous image" at bounding box center [425, 151] width 14 height 14
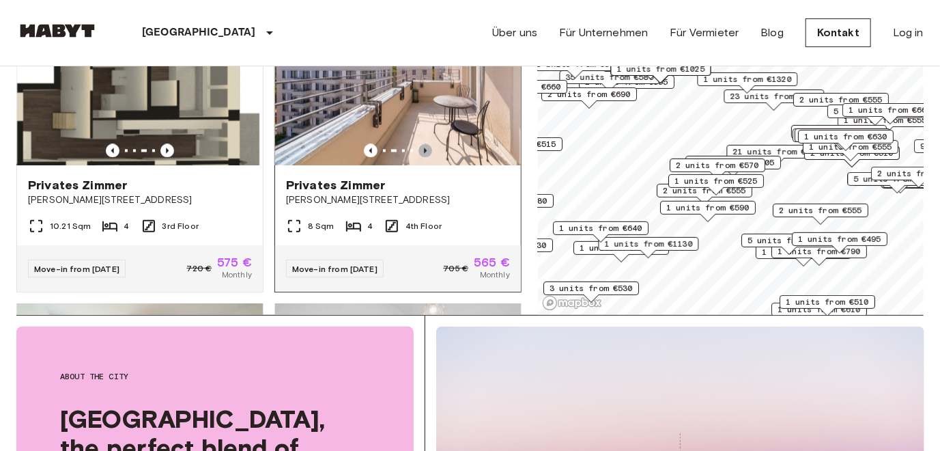
click at [424, 154] on icon "Previous image" at bounding box center [425, 150] width 3 height 5
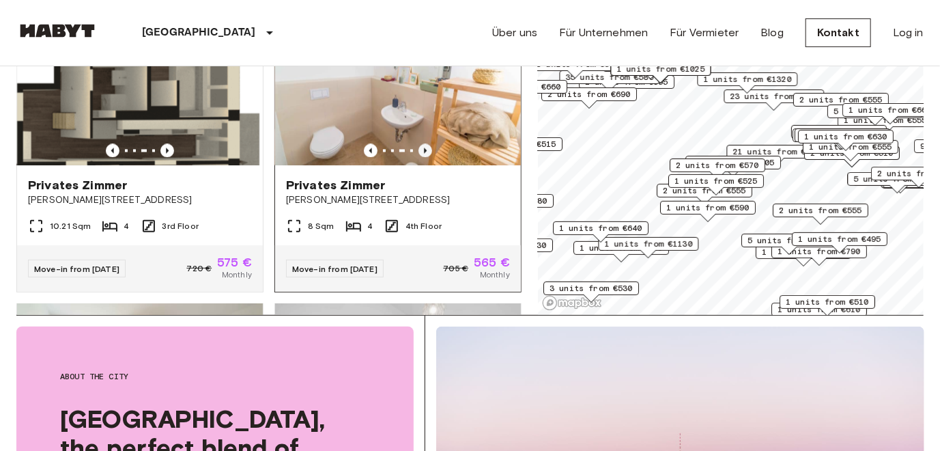
click at [418, 158] on icon "Previous image" at bounding box center [425, 151] width 14 height 14
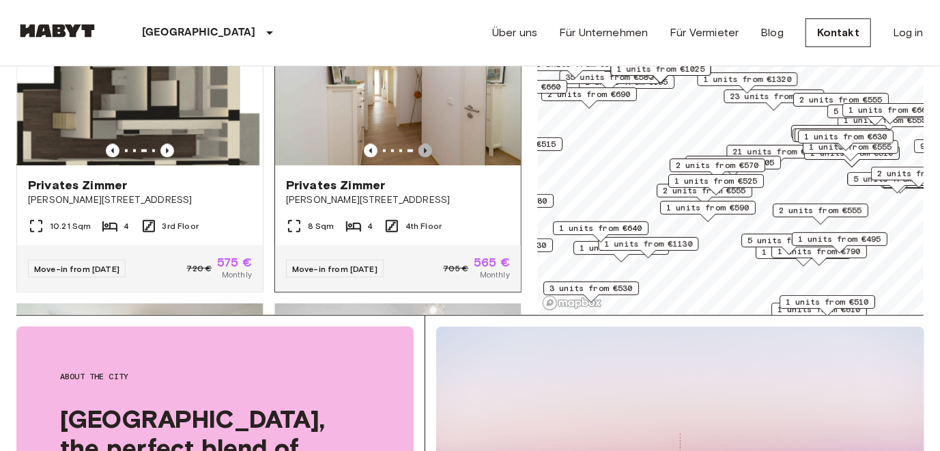
click at [424, 154] on icon "Previous image" at bounding box center [425, 150] width 3 height 5
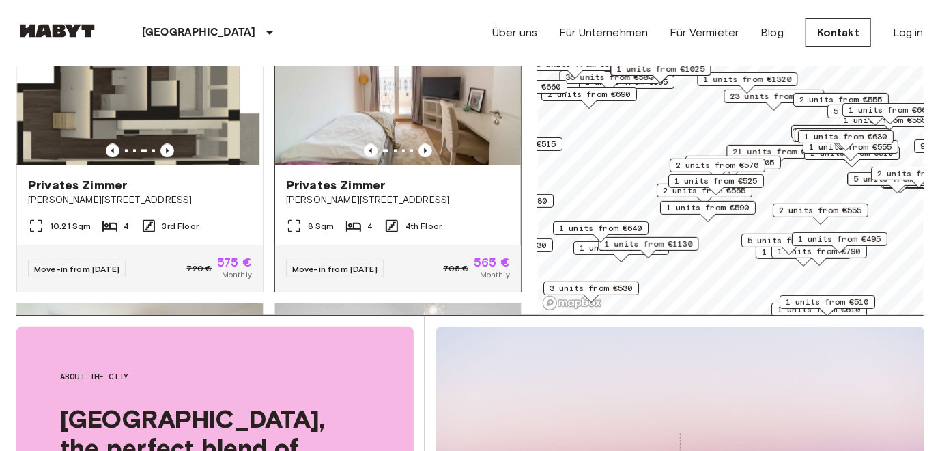
click at [437, 218] on div "Privates Zimmer Klara Franke Straße 12" at bounding box center [398, 192] width 246 height 52
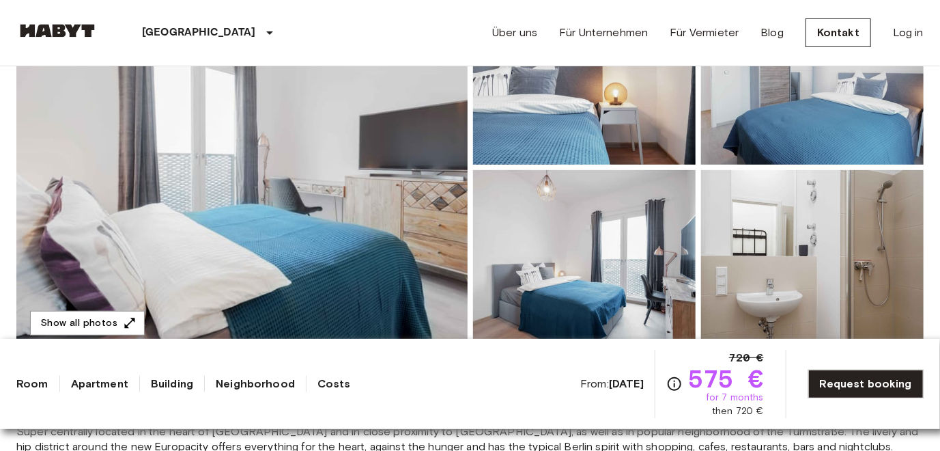
scroll to position [137, 0]
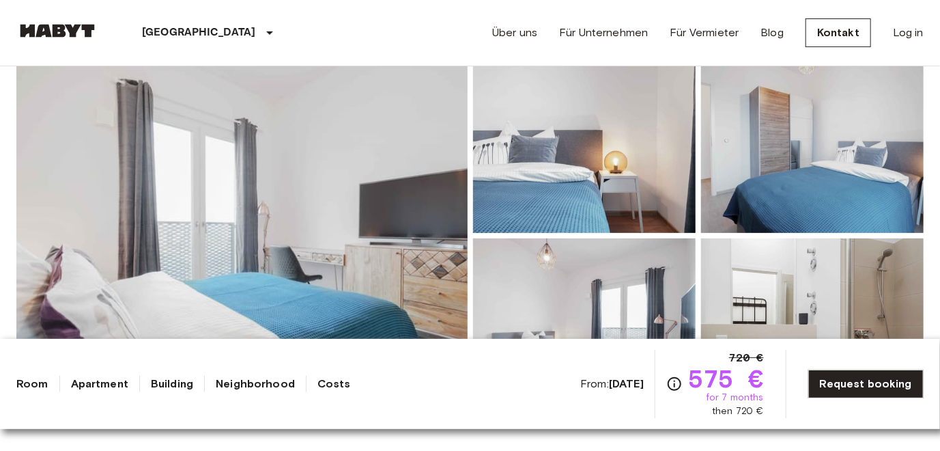
click at [560, 177] on img at bounding box center [584, 143] width 223 height 179
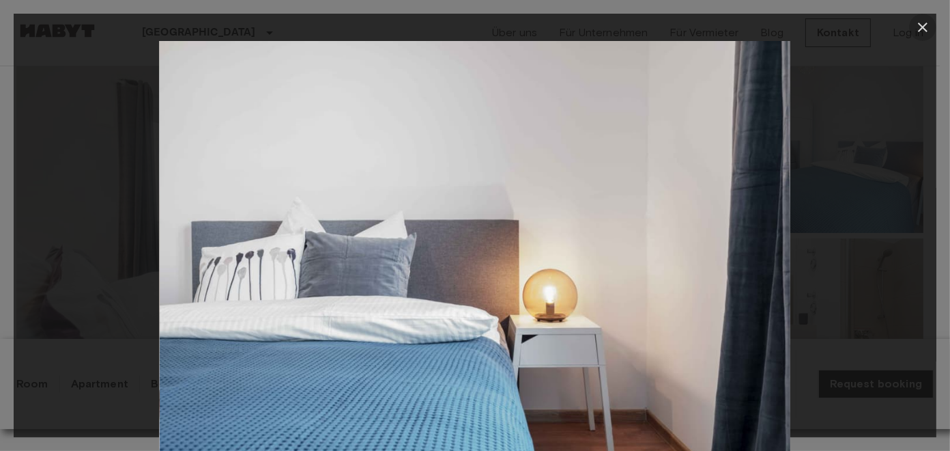
click at [920, 29] on icon "button" at bounding box center [923, 28] width 10 height 10
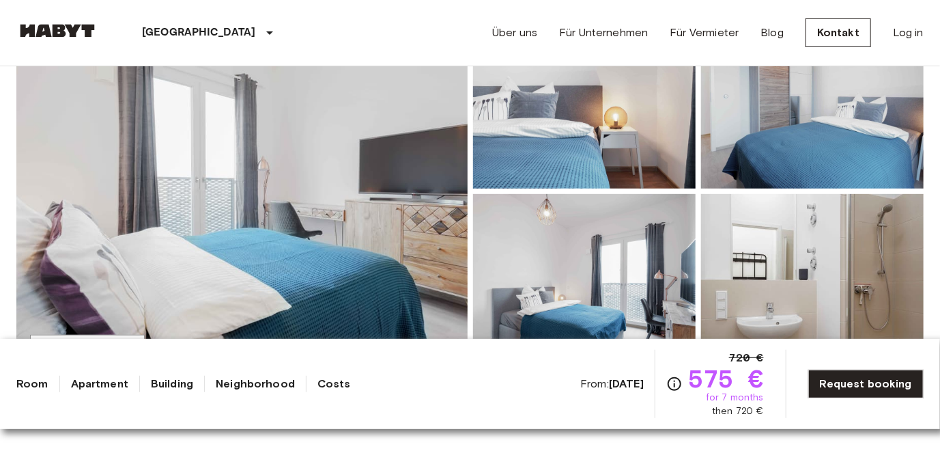
scroll to position [273, 0]
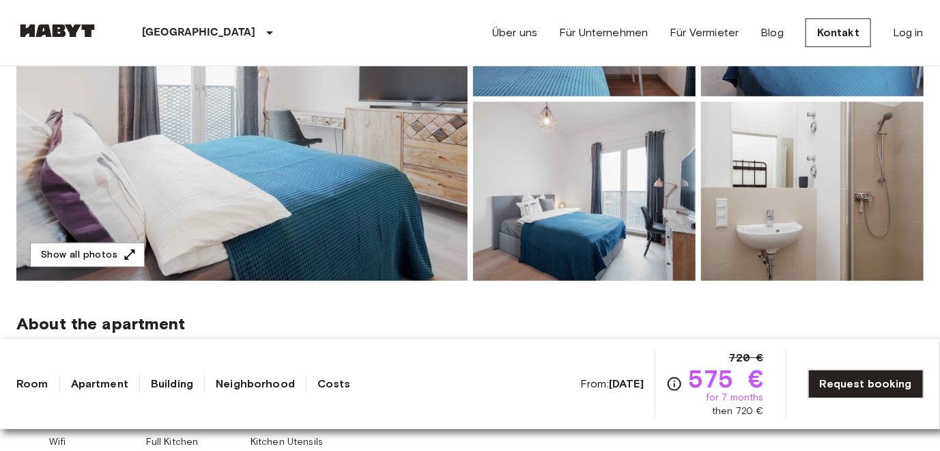
click at [595, 195] on img at bounding box center [584, 191] width 223 height 179
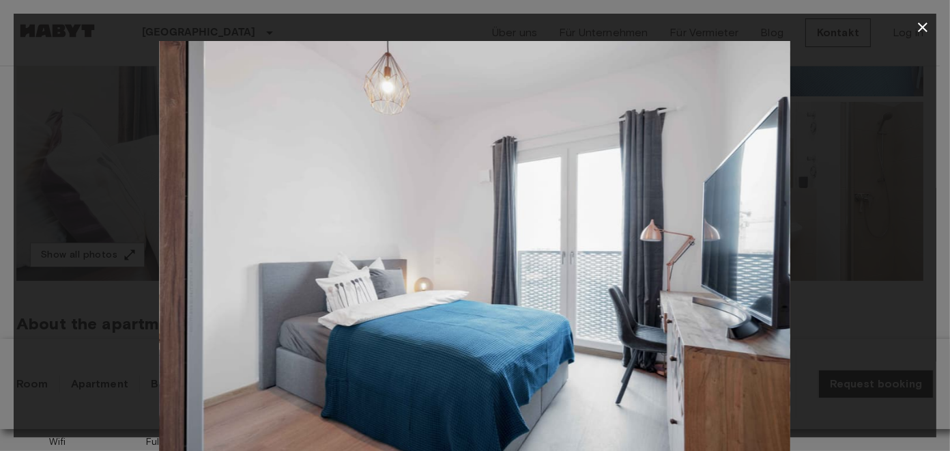
click at [921, 29] on icon "button" at bounding box center [923, 28] width 10 height 10
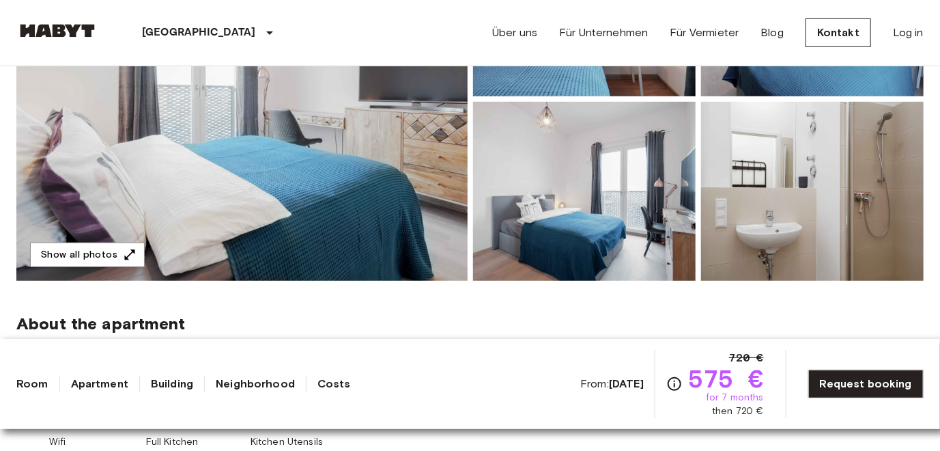
click at [766, 195] on img at bounding box center [812, 191] width 223 height 179
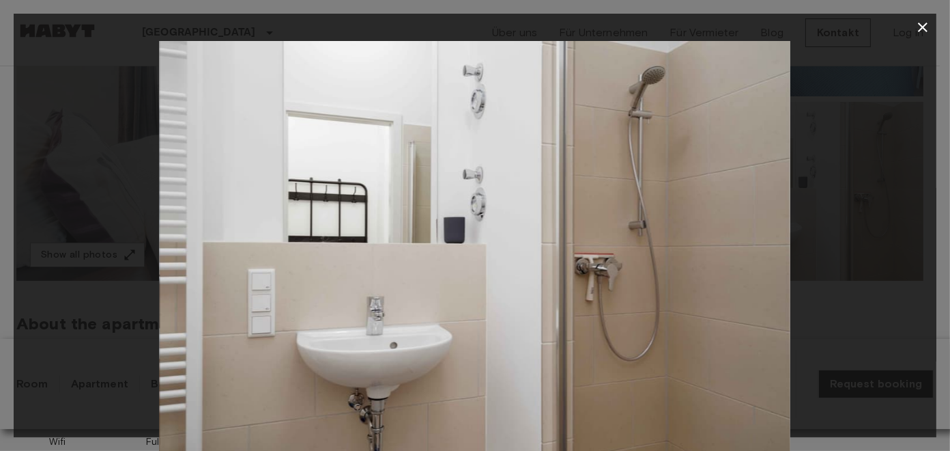
click at [921, 21] on icon "button" at bounding box center [923, 27] width 16 height 16
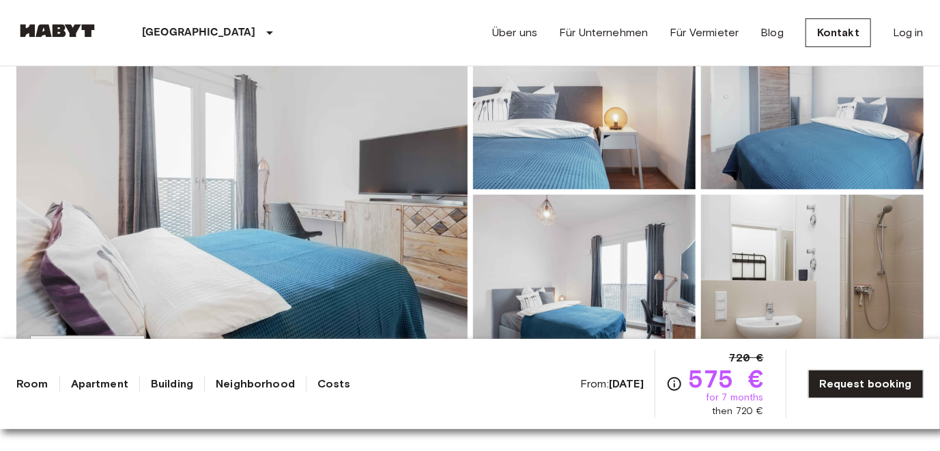
scroll to position [205, 0]
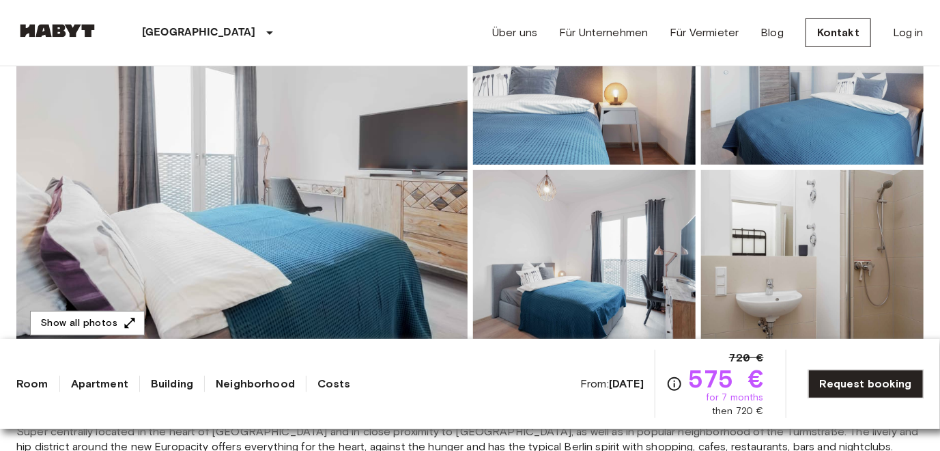
click at [777, 139] on img at bounding box center [812, 75] width 223 height 179
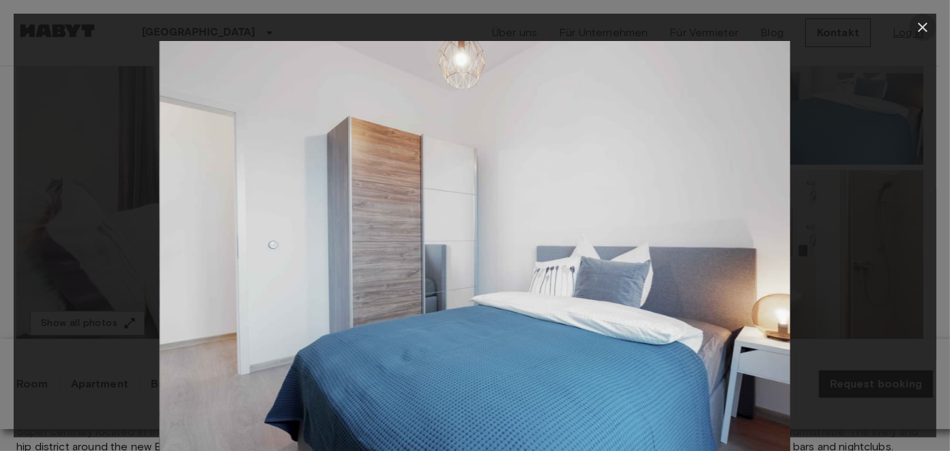
click at [919, 27] on icon "button" at bounding box center [923, 27] width 16 height 16
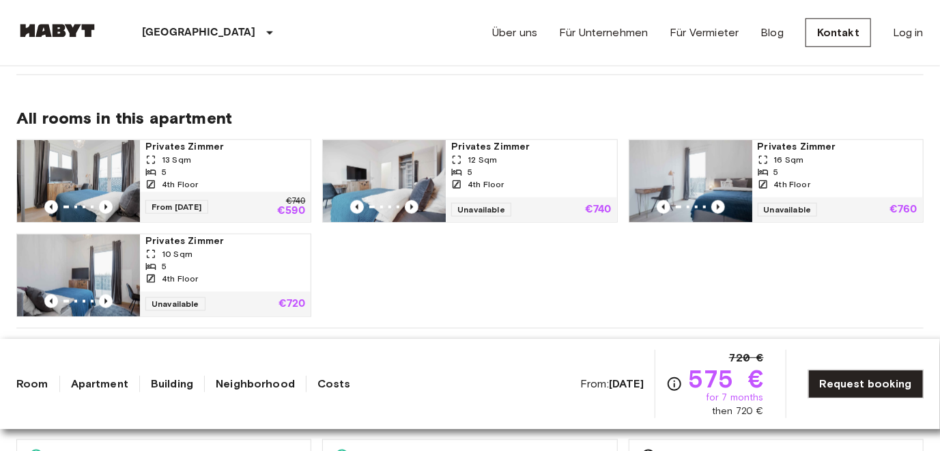
scroll to position [546, 0]
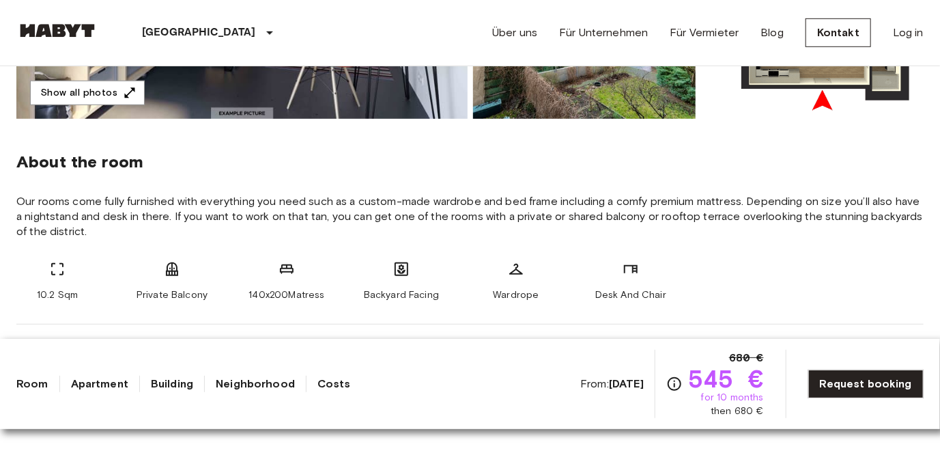
scroll to position [341, 0]
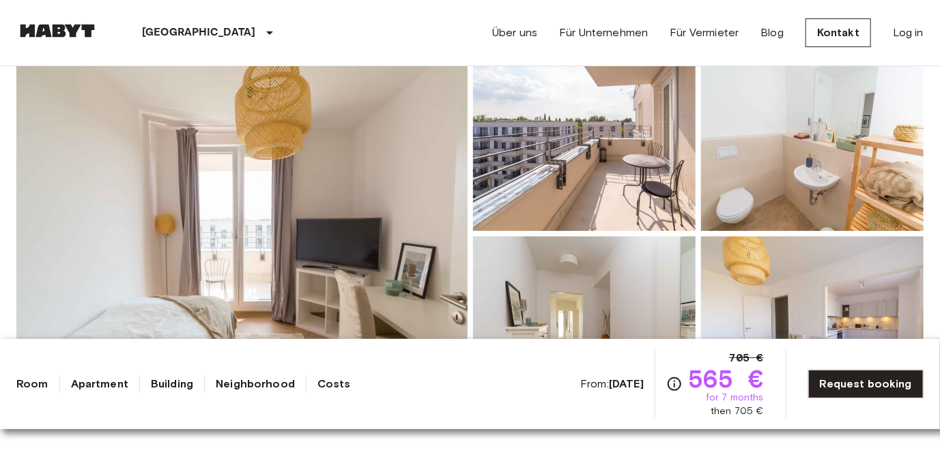
scroll to position [137, 0]
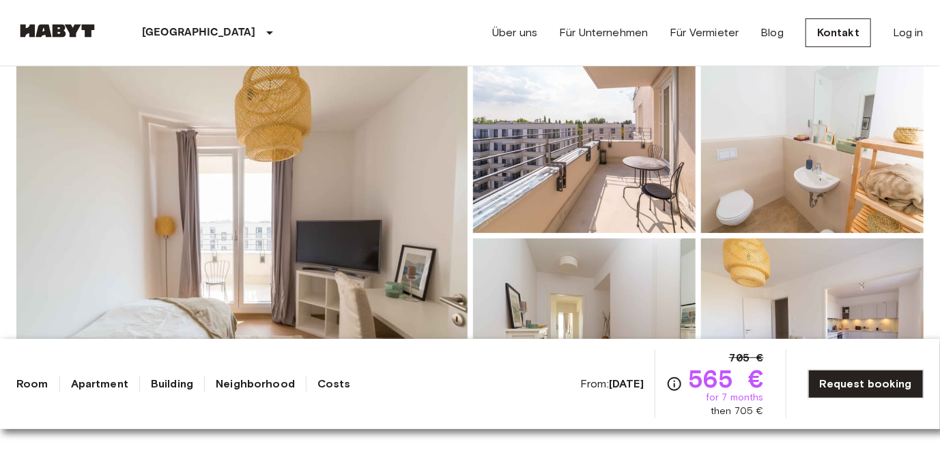
click at [792, 188] on img at bounding box center [812, 143] width 223 height 179
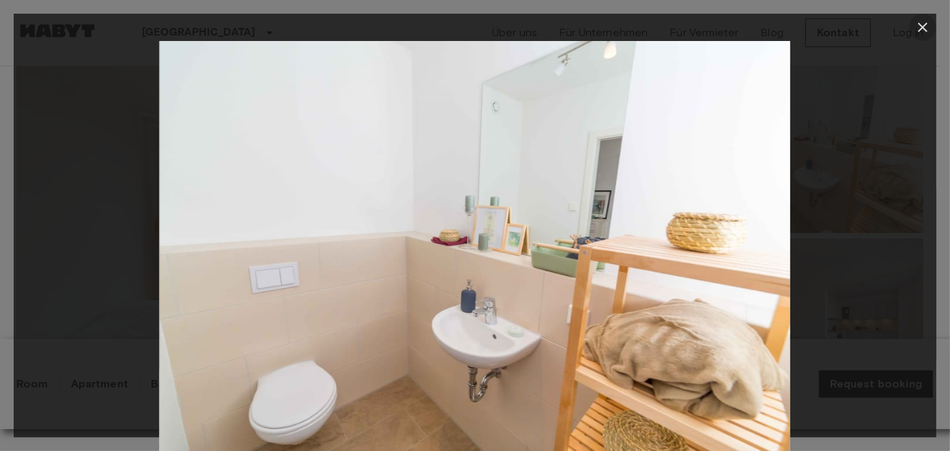
click at [918, 27] on icon "button" at bounding box center [923, 27] width 16 height 16
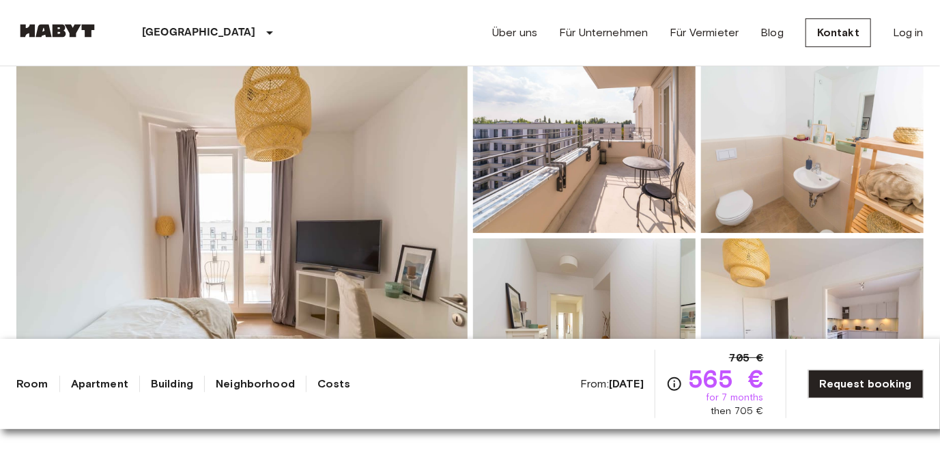
click at [753, 285] on img at bounding box center [812, 327] width 223 height 179
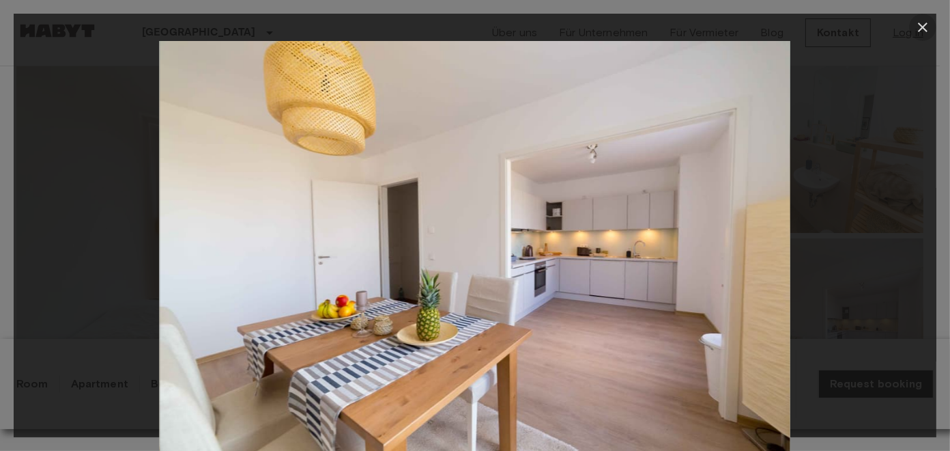
click at [921, 29] on icon "button" at bounding box center [923, 27] width 16 height 16
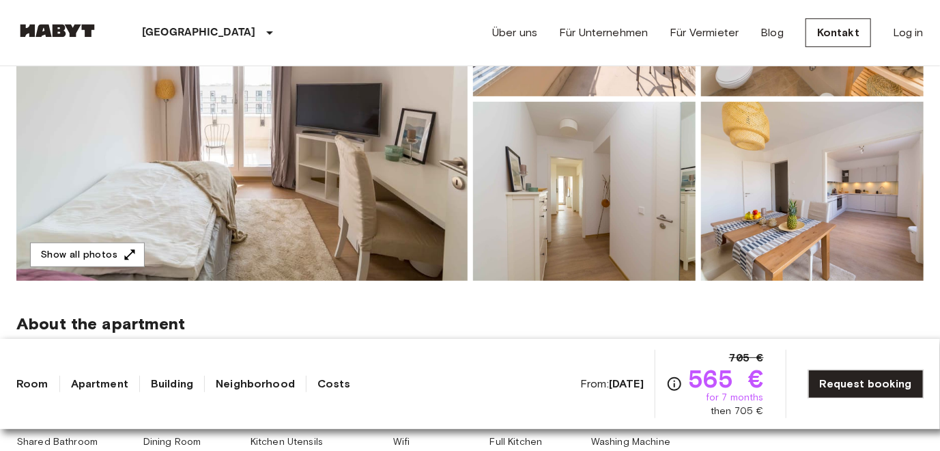
scroll to position [205, 0]
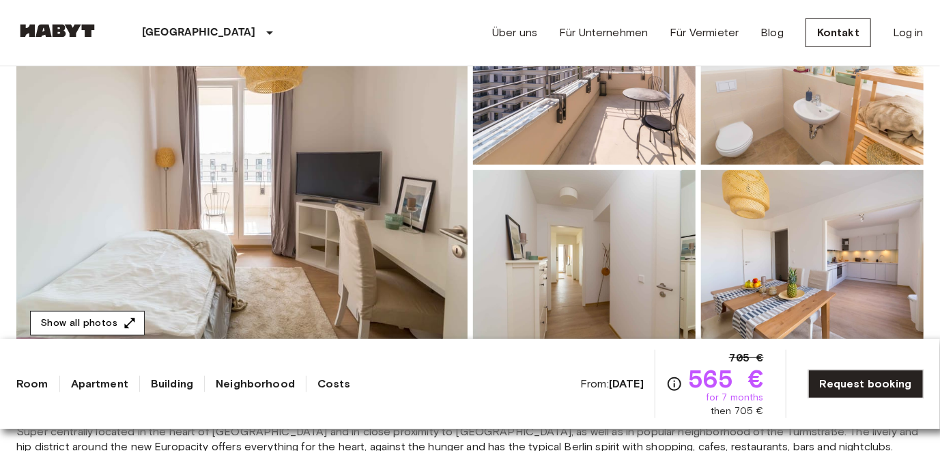
click at [103, 324] on button "Show all photos" at bounding box center [87, 323] width 115 height 25
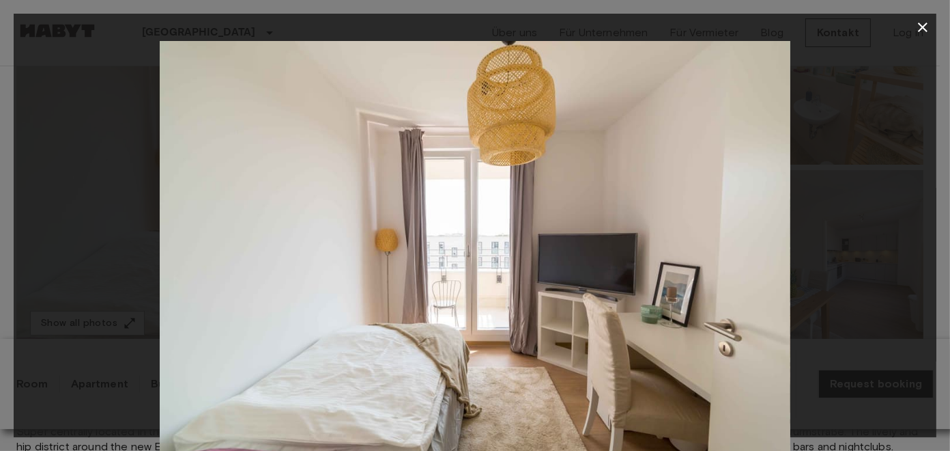
click at [737, 244] on img at bounding box center [475, 251] width 631 height 420
drag, startPoint x: 919, startPoint y: 25, endPoint x: 661, endPoint y: 111, distance: 271.3
click at [919, 26] on icon "button" at bounding box center [923, 27] width 16 height 16
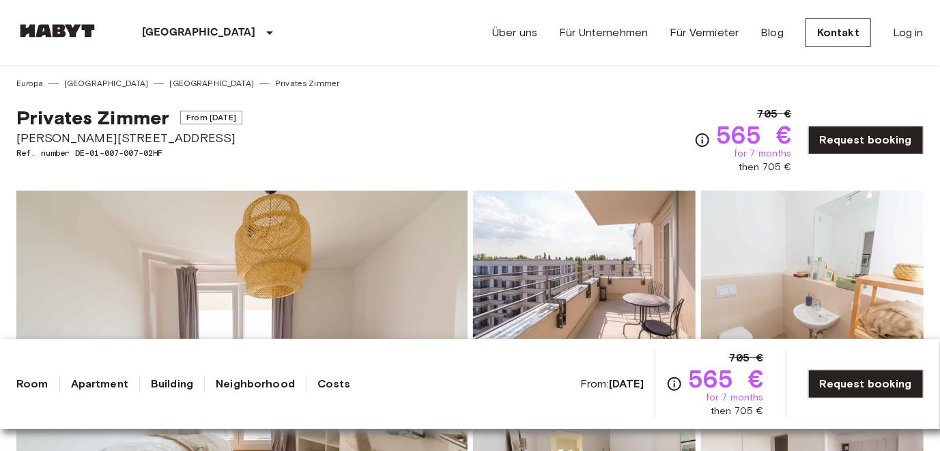
scroll to position [0, 0]
click at [83, 143] on span "Klara Franke Straße 12" at bounding box center [129, 138] width 226 height 18
click at [69, 156] on span "Ref. number DE-01-007-007-02HF" at bounding box center [129, 153] width 226 height 12
